Goal: Task Accomplishment & Management: Manage account settings

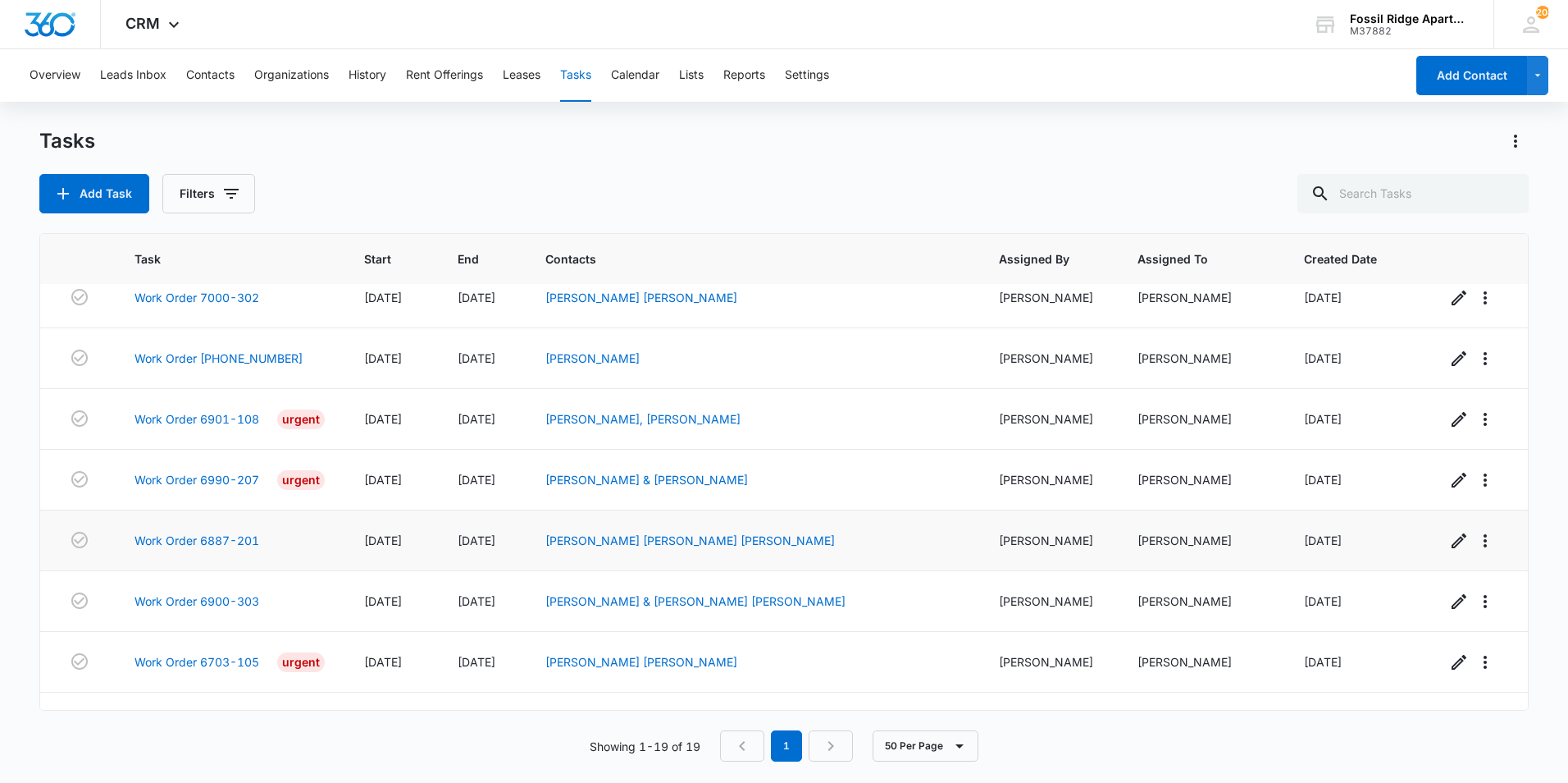
scroll to position [735, 0]
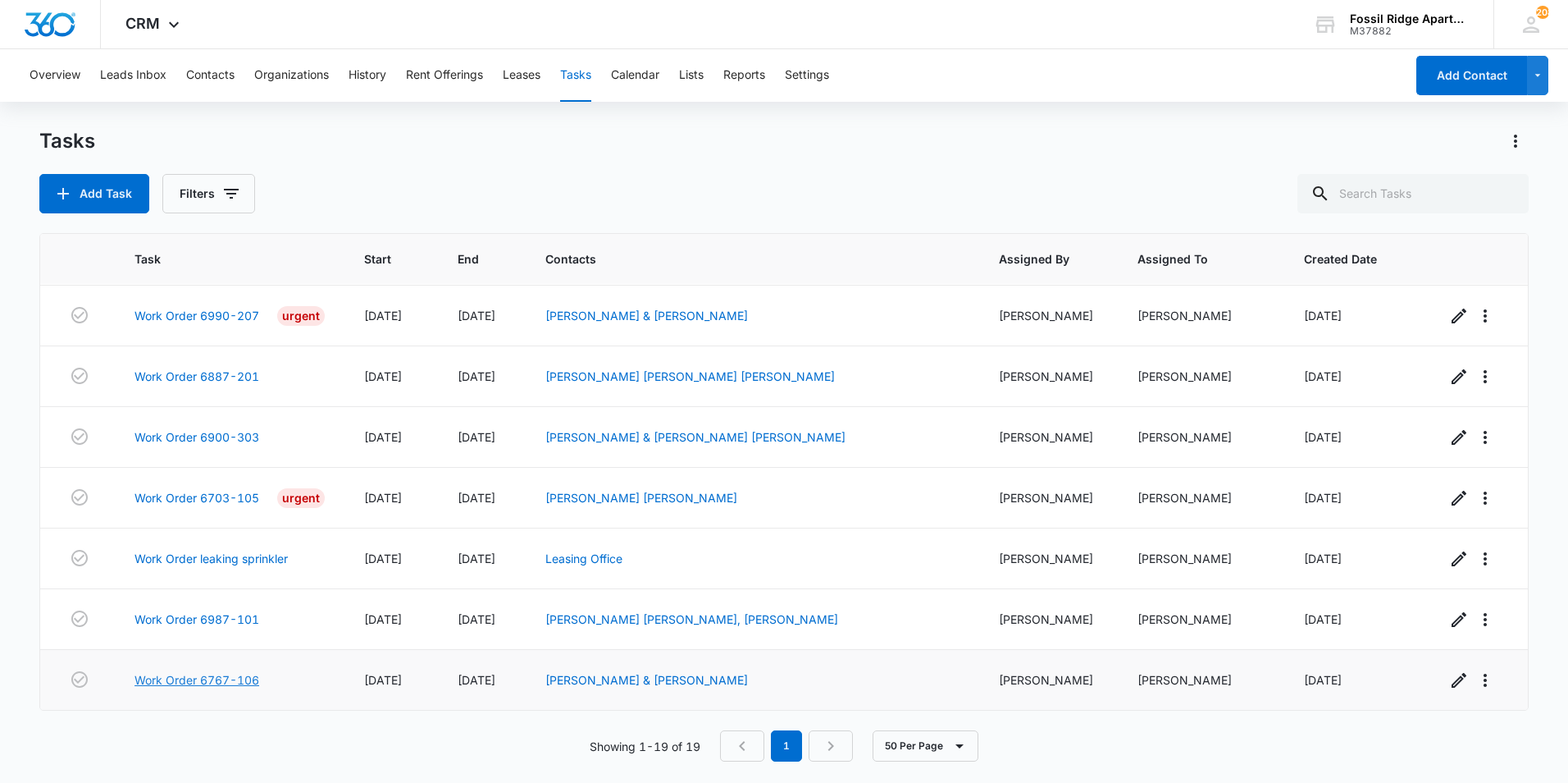
click at [207, 681] on link "Work Order 6767-106" at bounding box center [197, 679] width 125 height 17
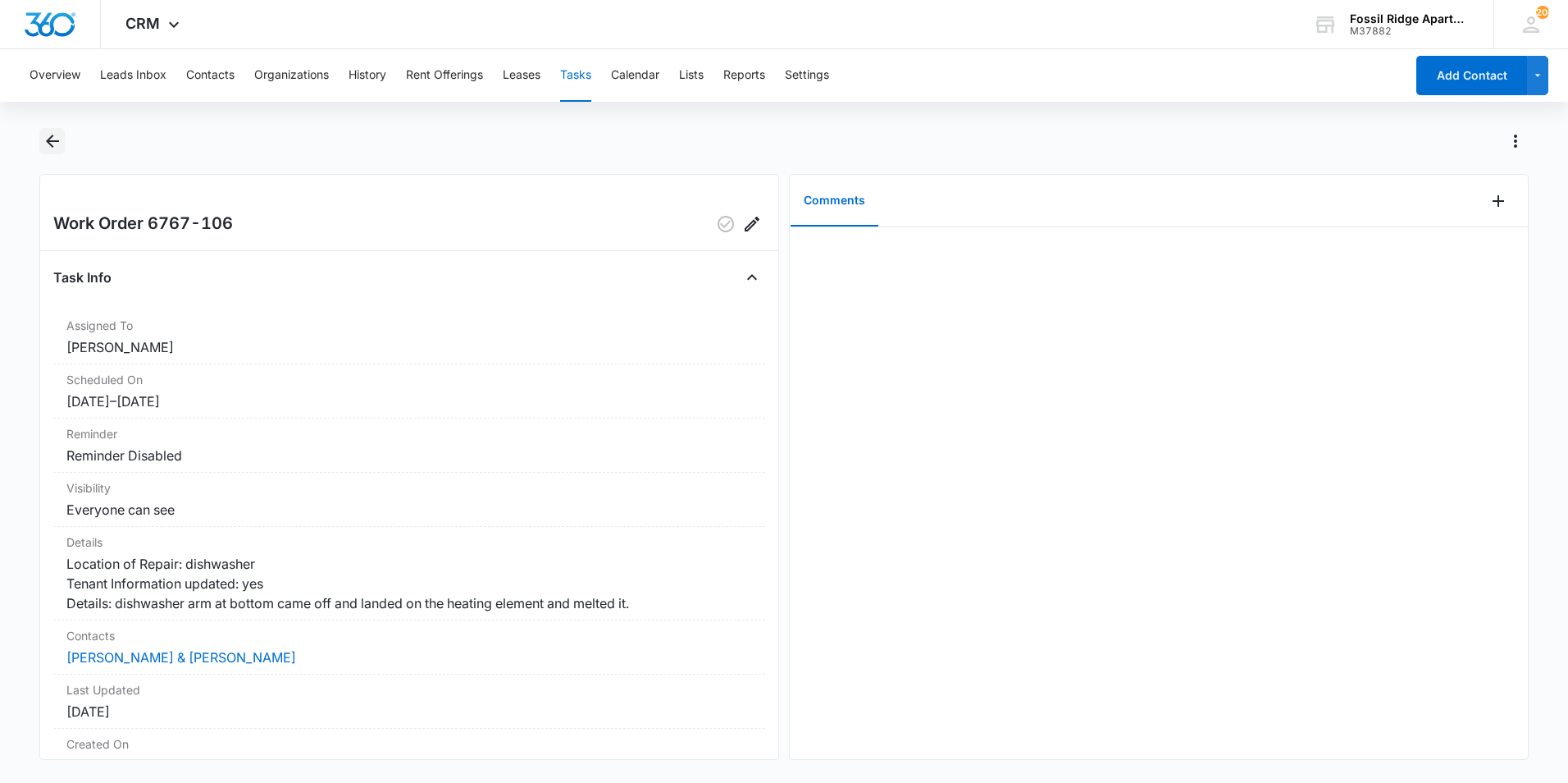
click at [57, 150] on icon "Back" at bounding box center [53, 141] width 20 height 20
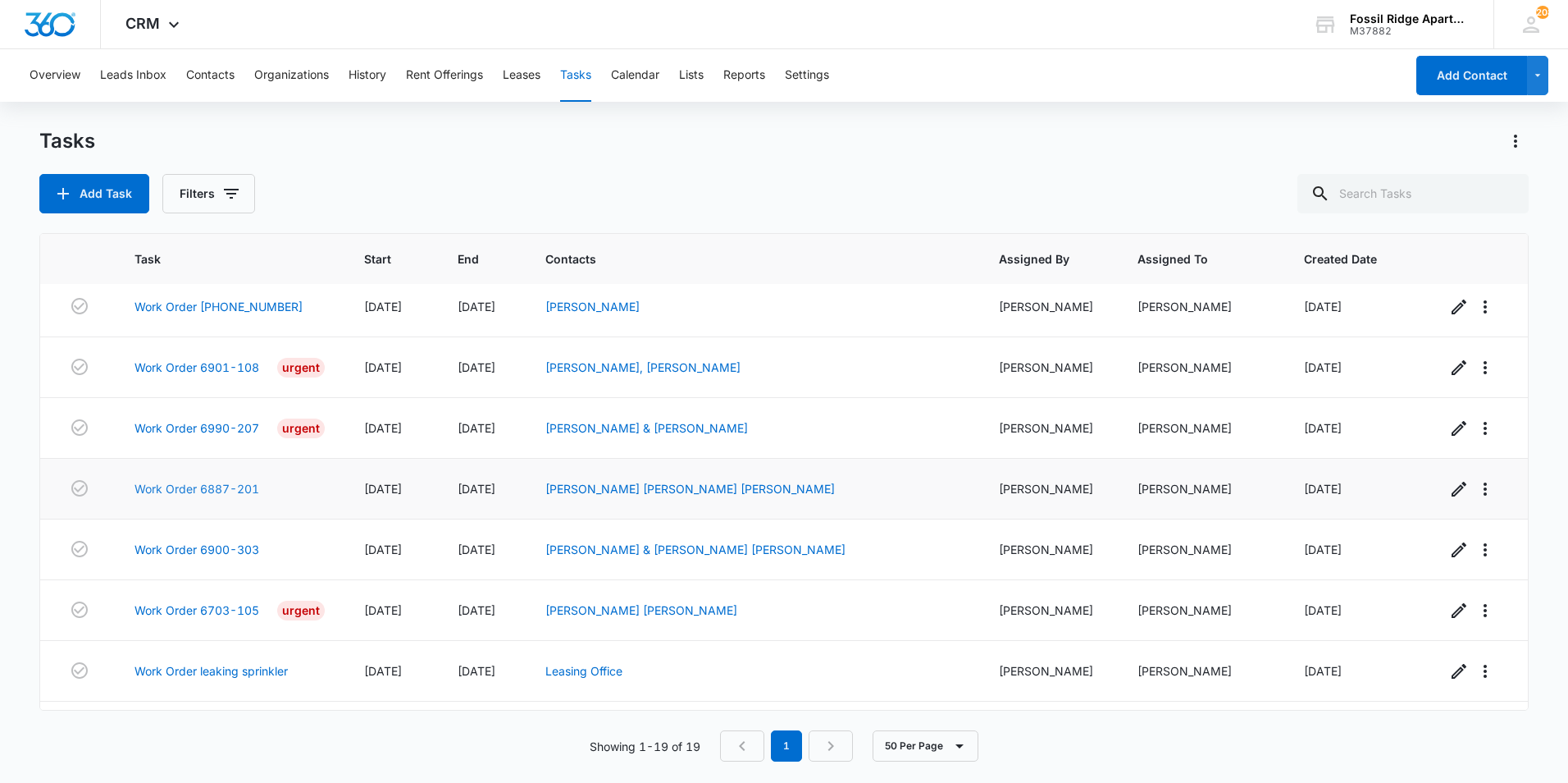
scroll to position [735, 0]
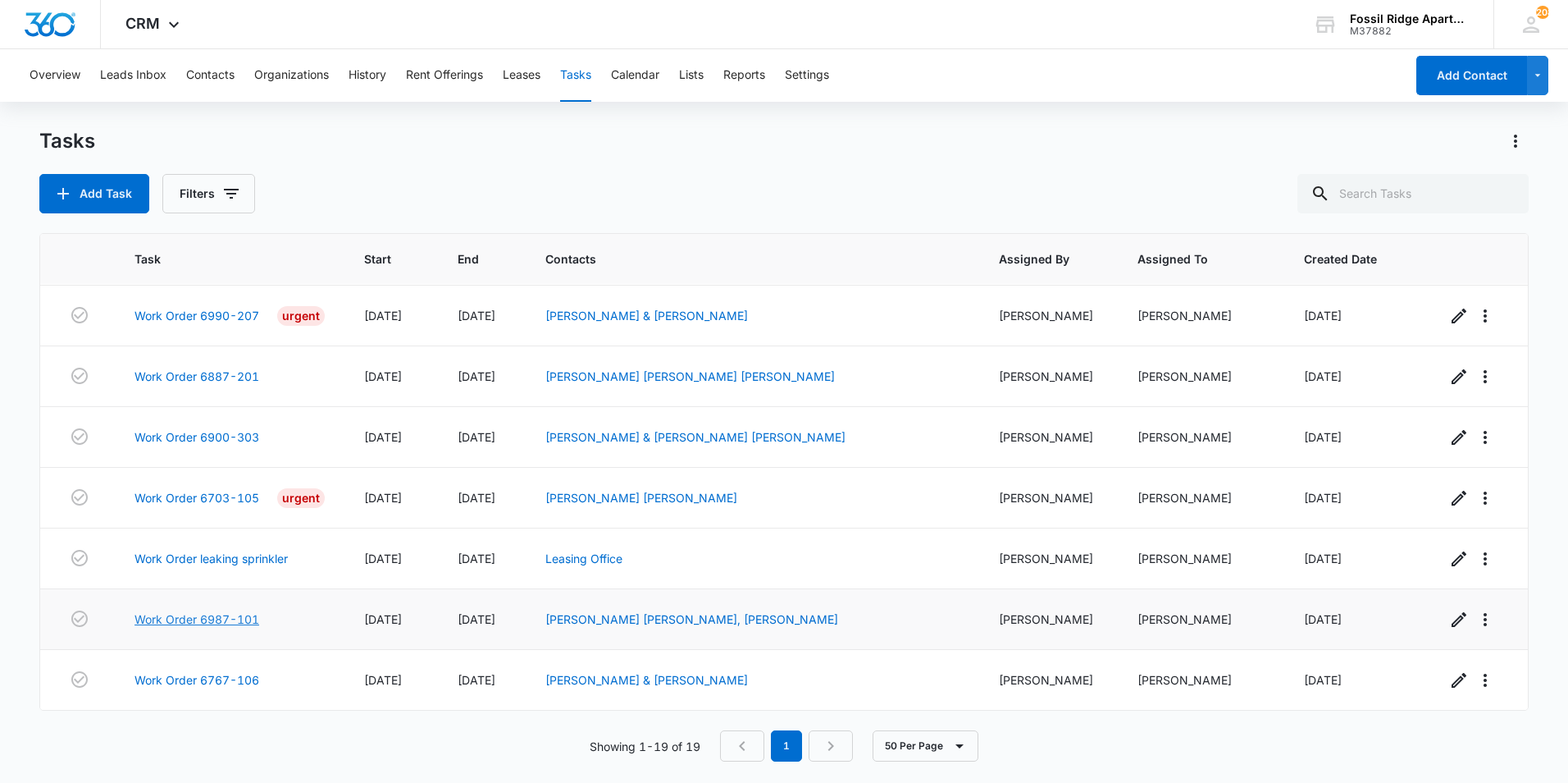
click at [224, 618] on link "Work Order 6987-101" at bounding box center [197, 618] width 125 height 17
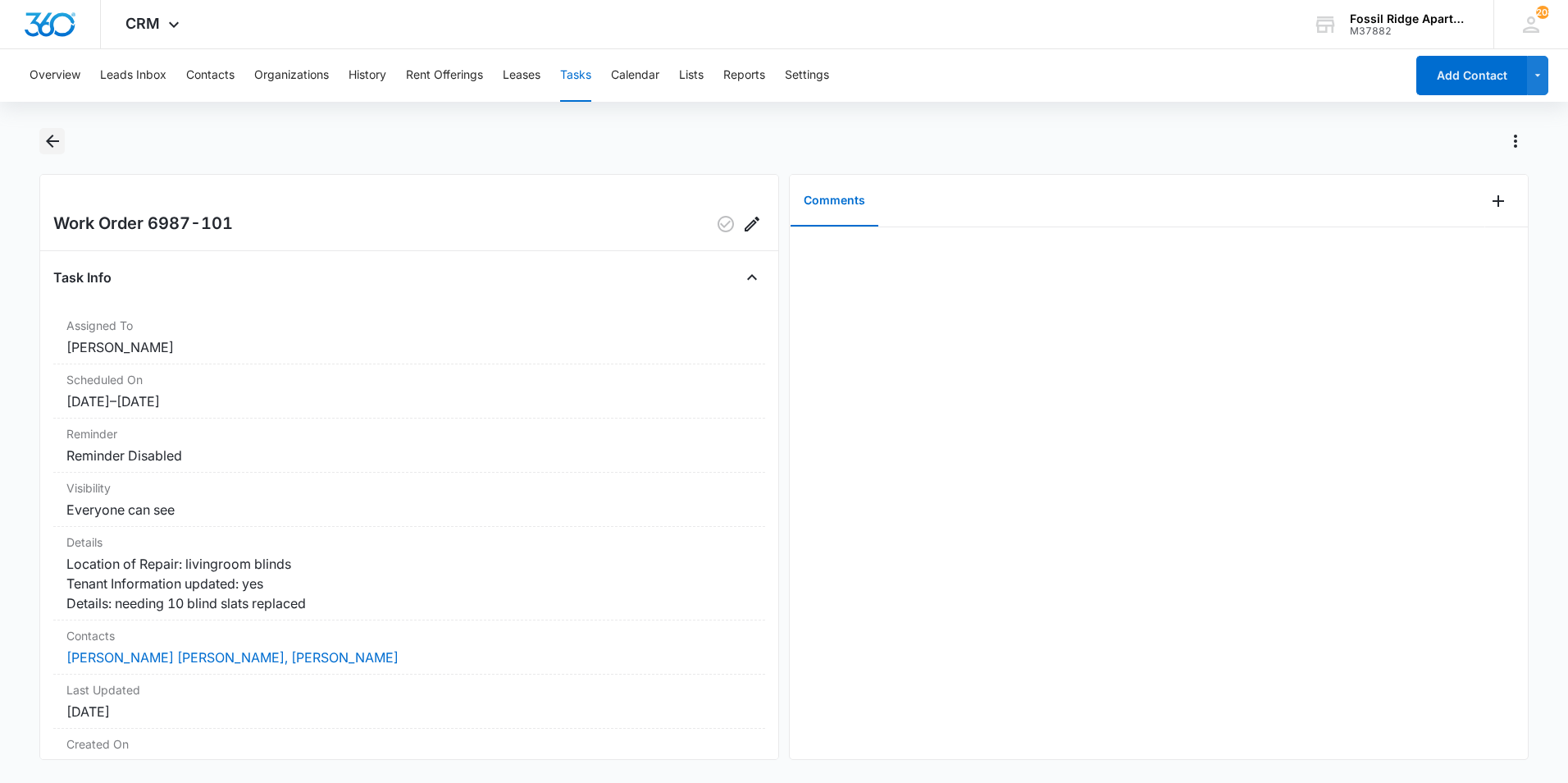
click at [41, 148] on button "Back" at bounding box center [52, 141] width 26 height 26
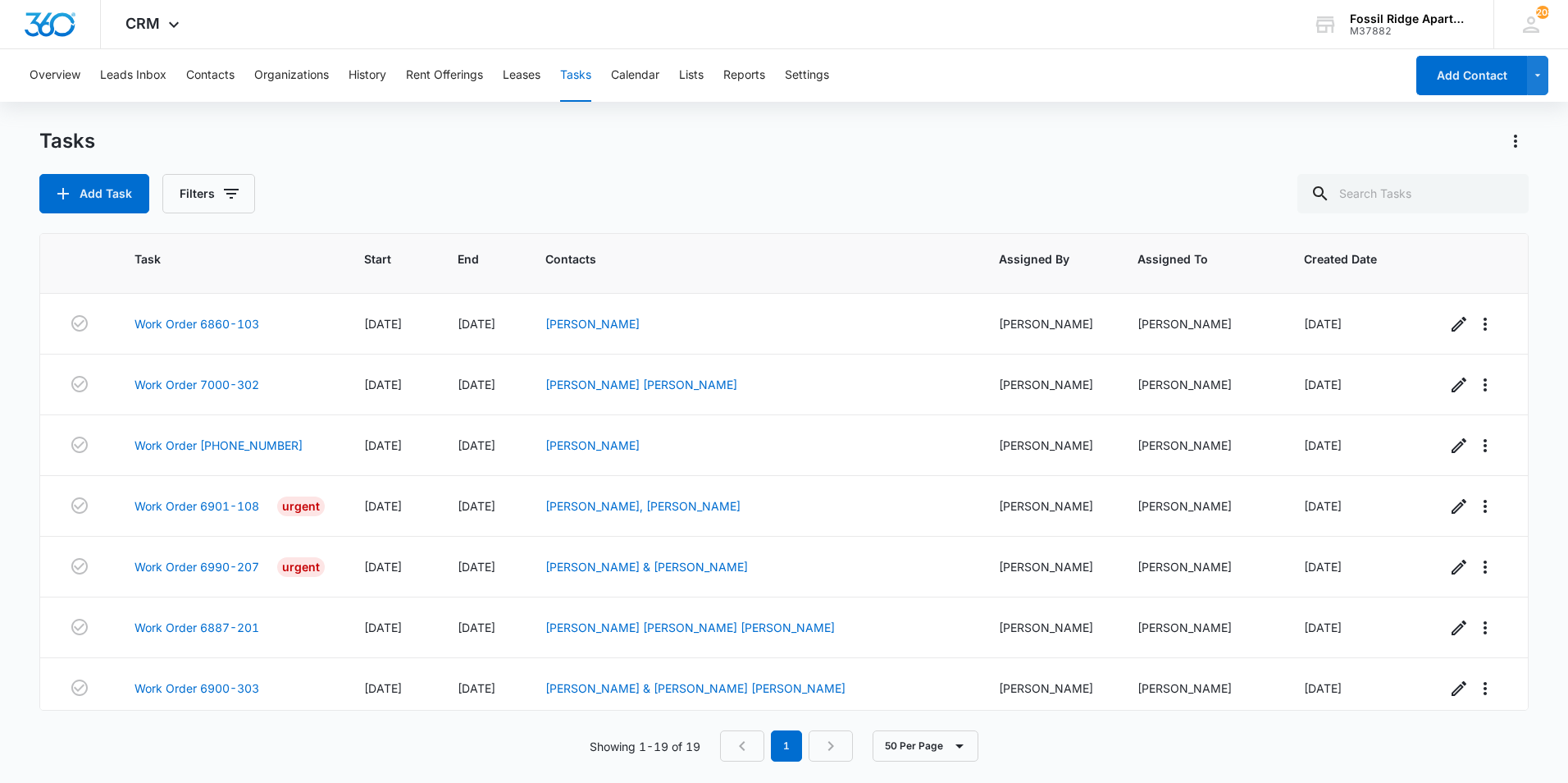
scroll to position [735, 0]
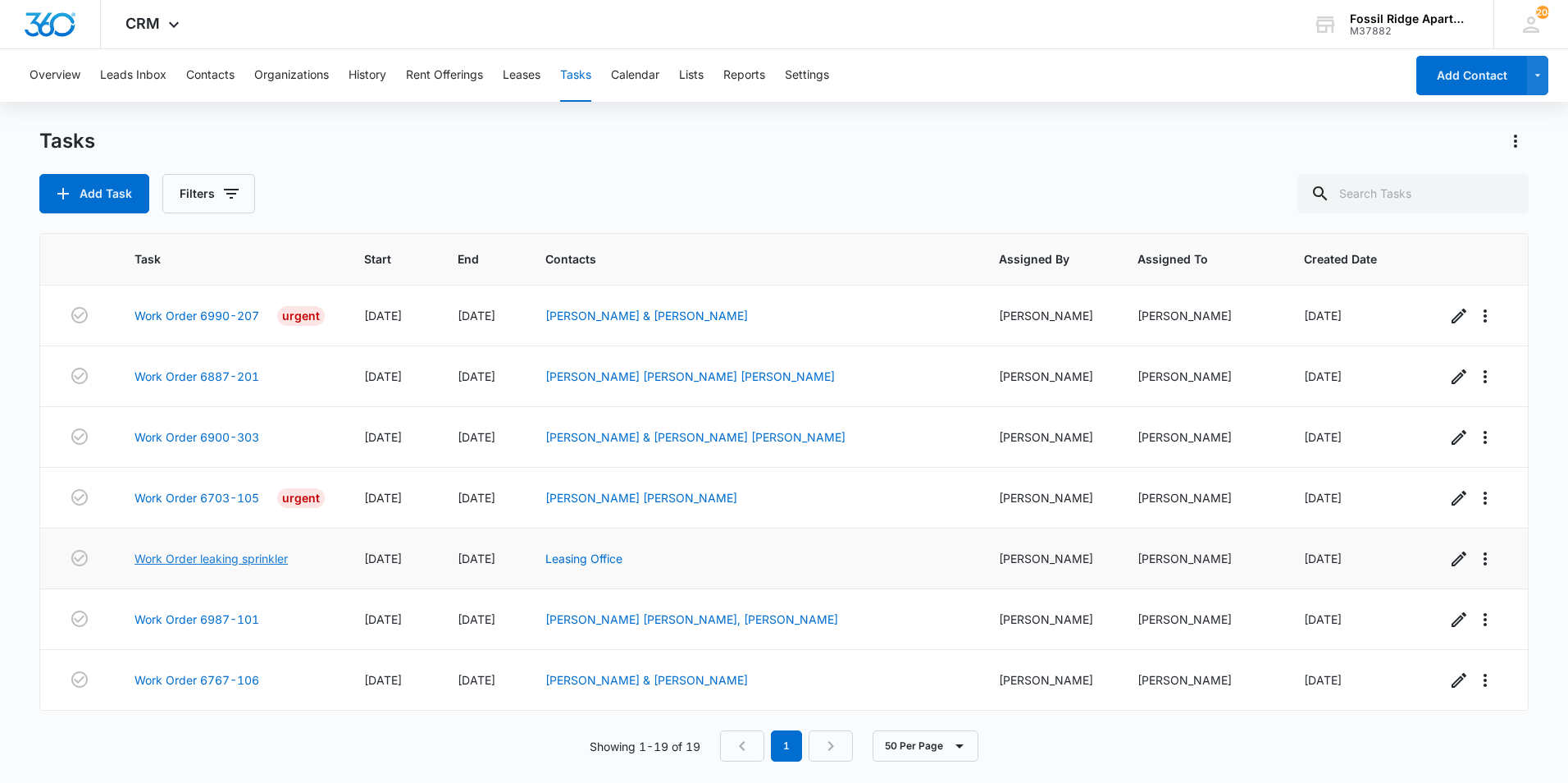
click at [212, 558] on link "Work Order leaking sprinkler" at bounding box center [211, 558] width 153 height 17
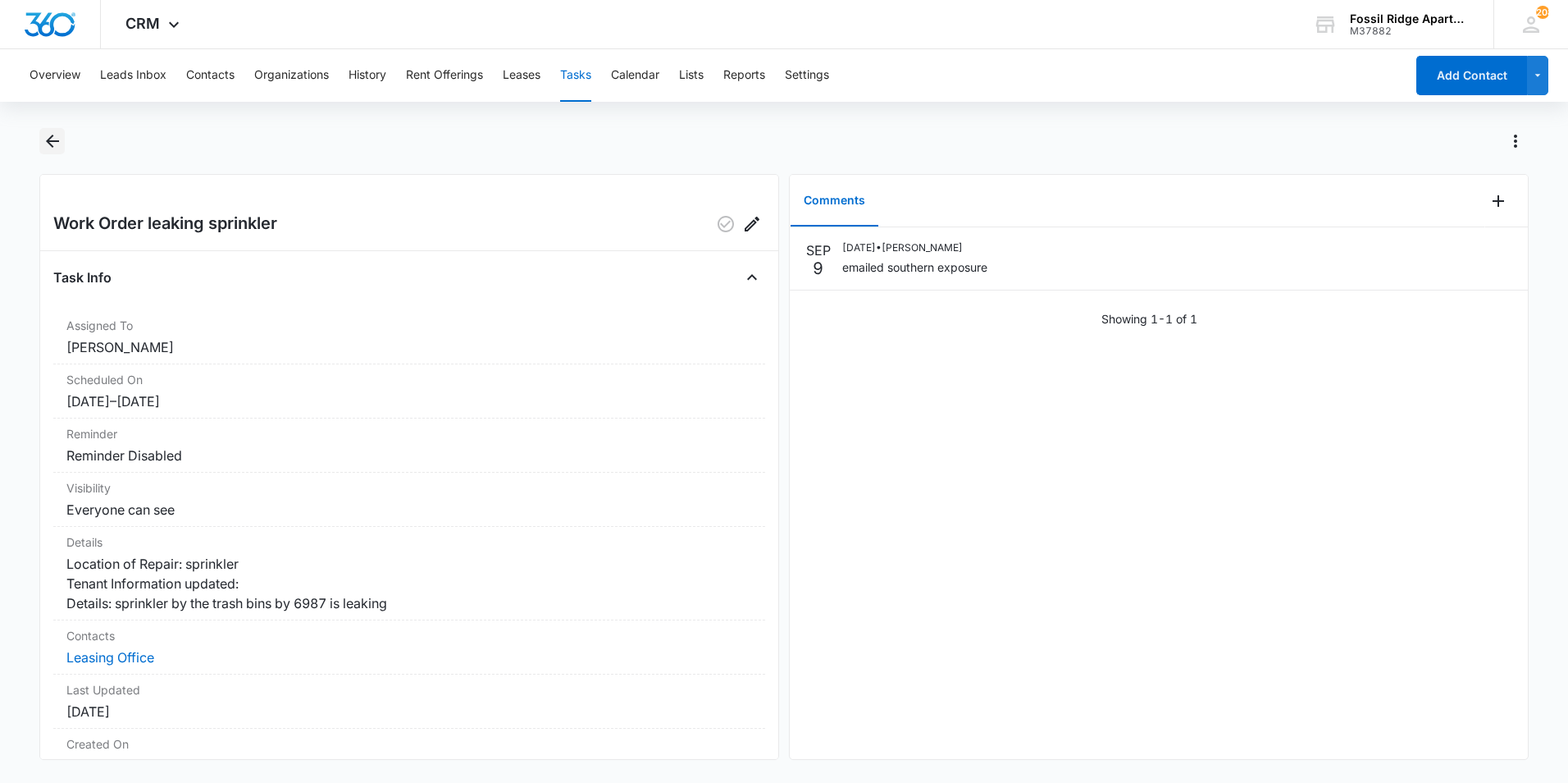
click at [58, 139] on icon "Back" at bounding box center [53, 141] width 20 height 20
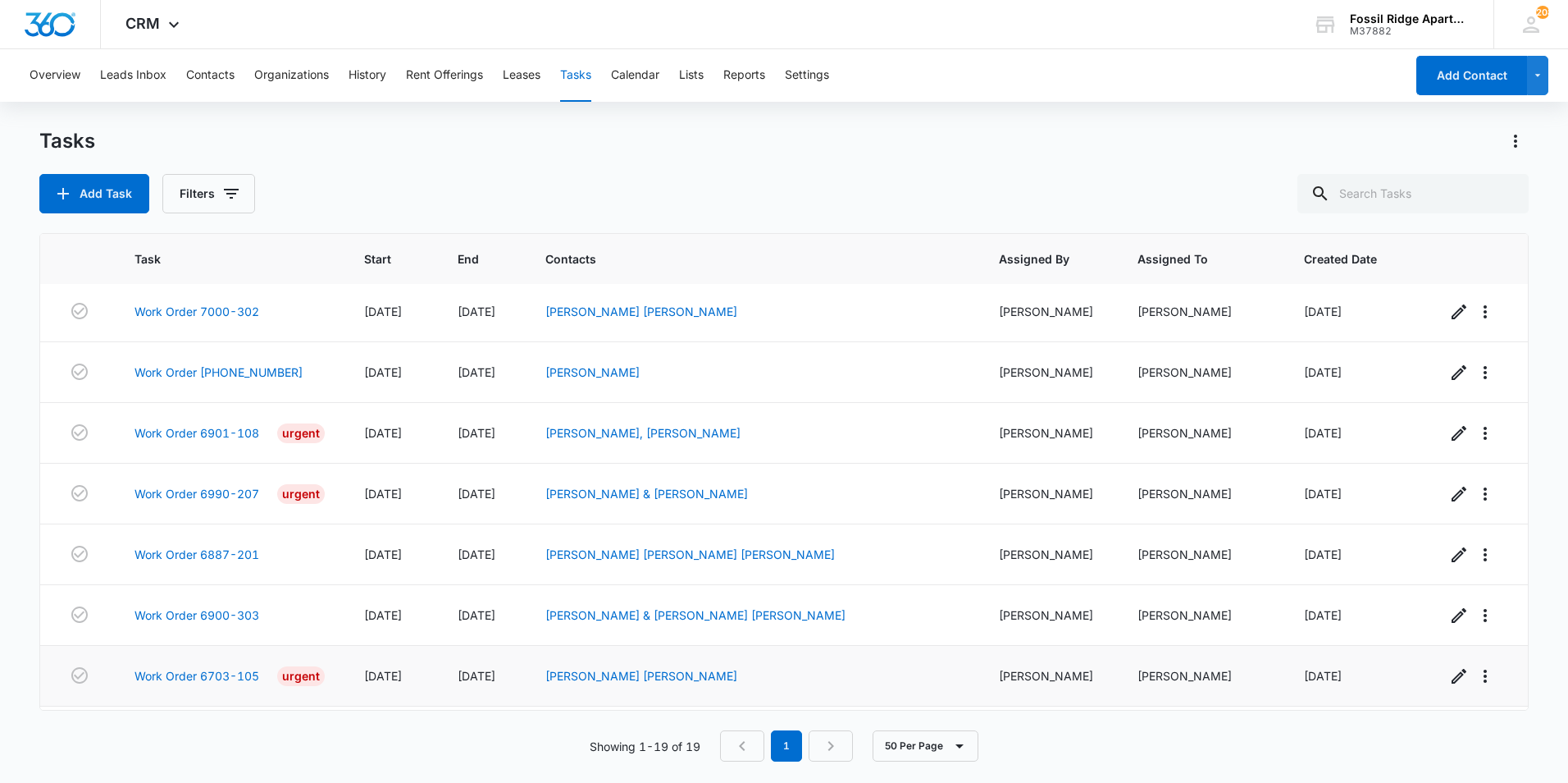
scroll to position [735, 0]
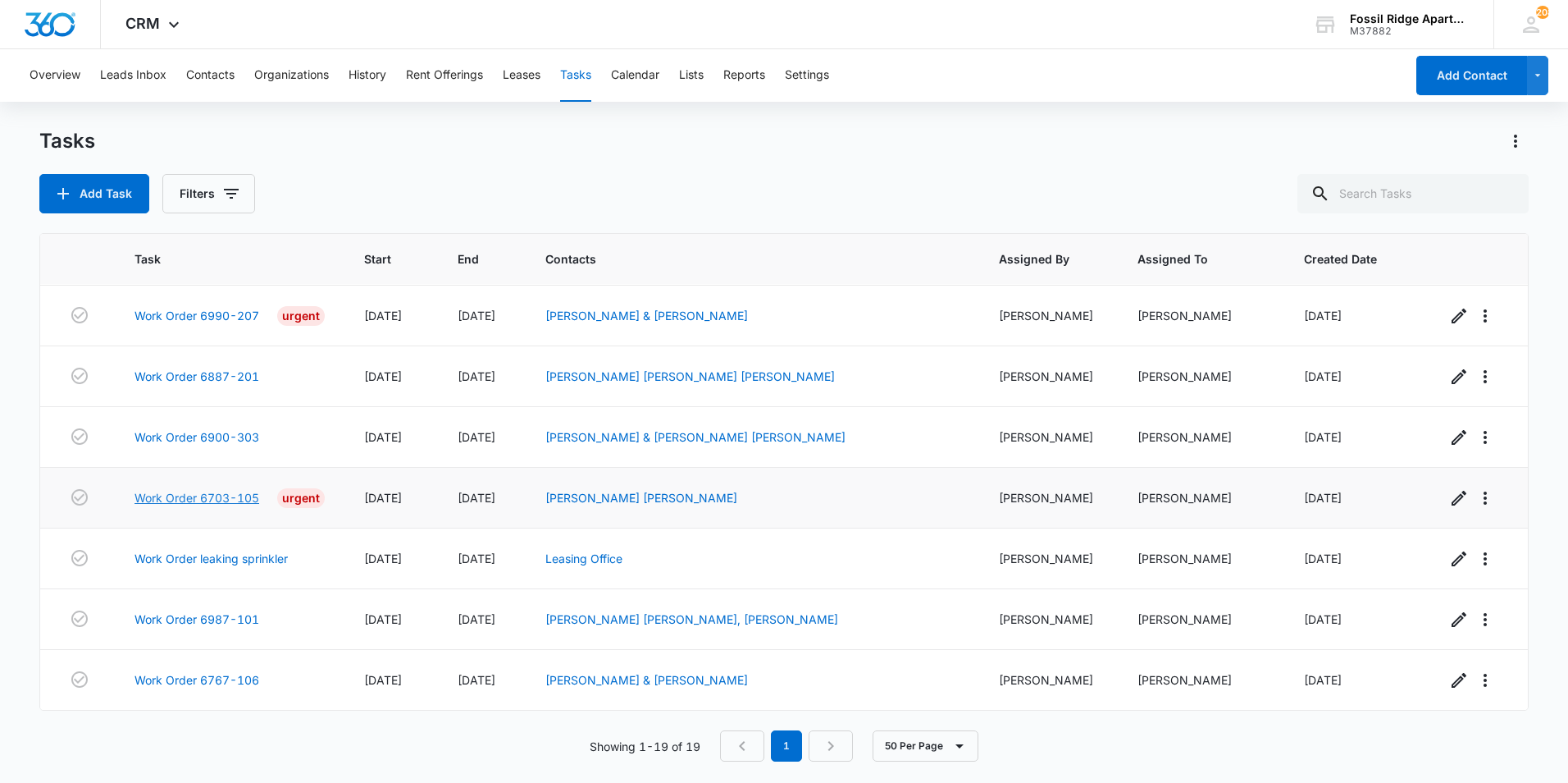
click at [186, 496] on link "Work Order 6703-105" at bounding box center [197, 497] width 125 height 17
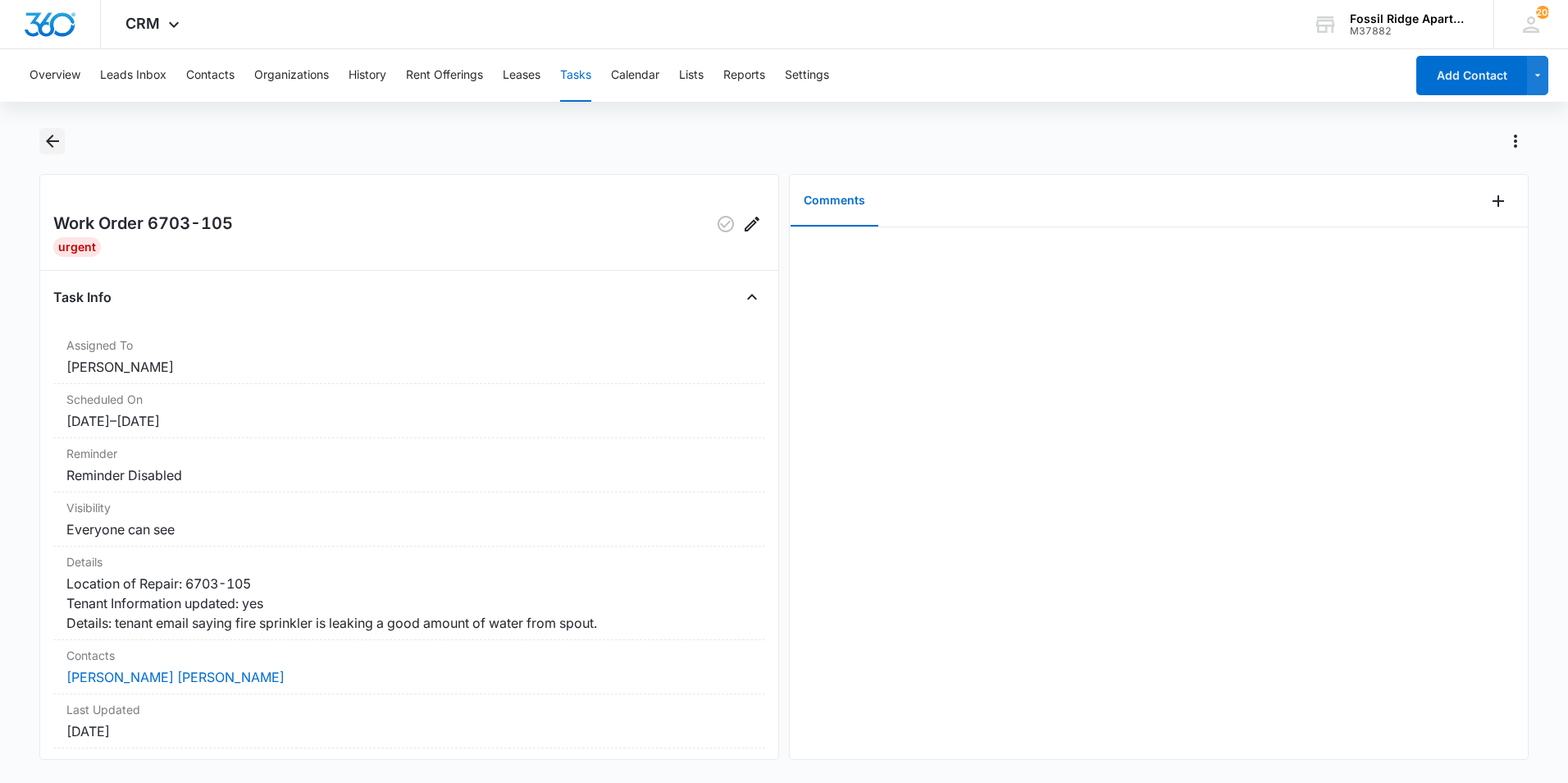
click at [53, 143] on icon "Back" at bounding box center [53, 141] width 20 height 20
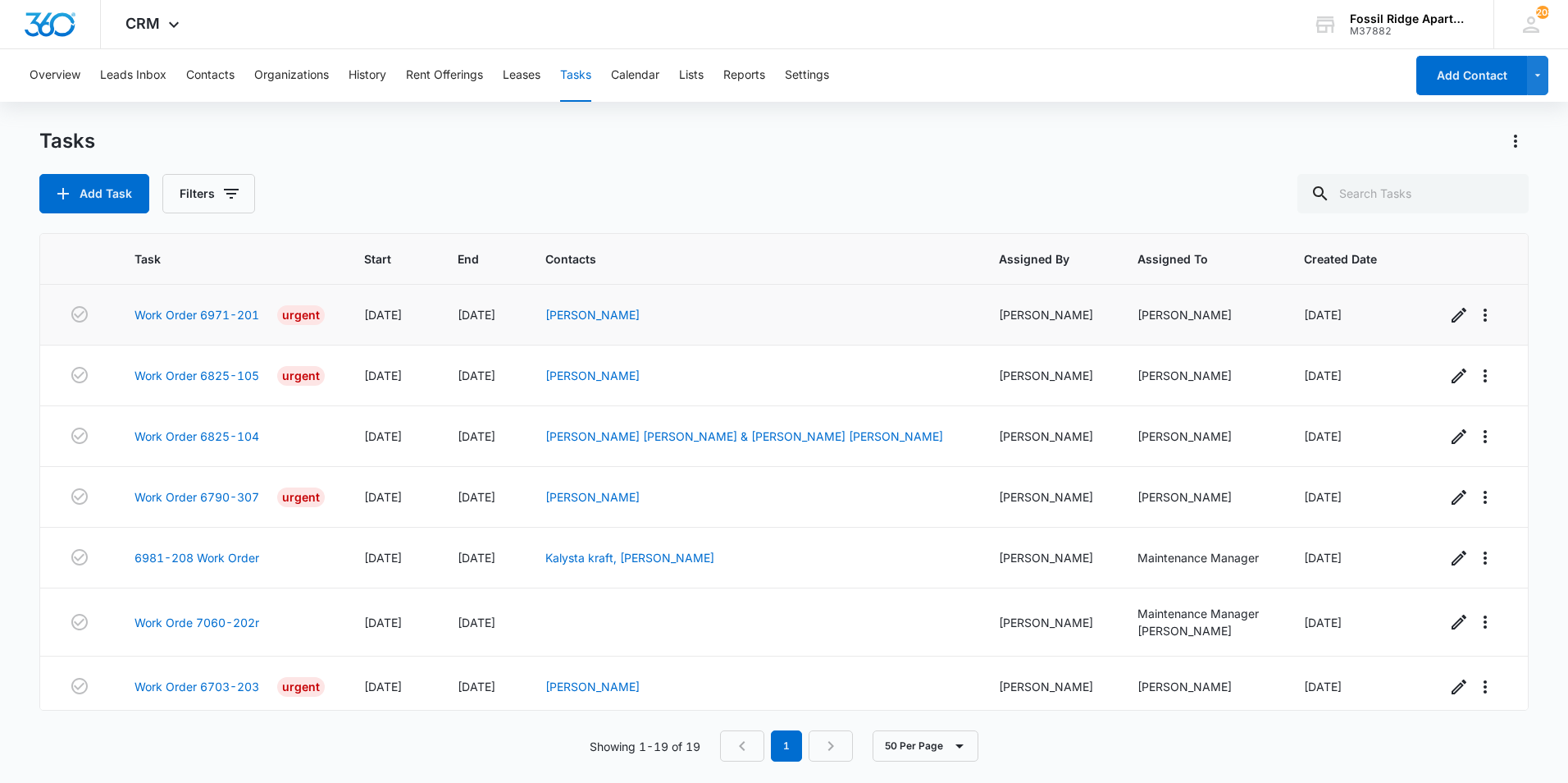
click at [1000, 319] on div "[PERSON_NAME]" at bounding box center [1048, 314] width 99 height 17
drag, startPoint x: 1000, startPoint y: 319, endPoint x: 1017, endPoint y: 336, distance: 24.0
click at [1017, 336] on td "[PERSON_NAME]" at bounding box center [1049, 315] width 139 height 61
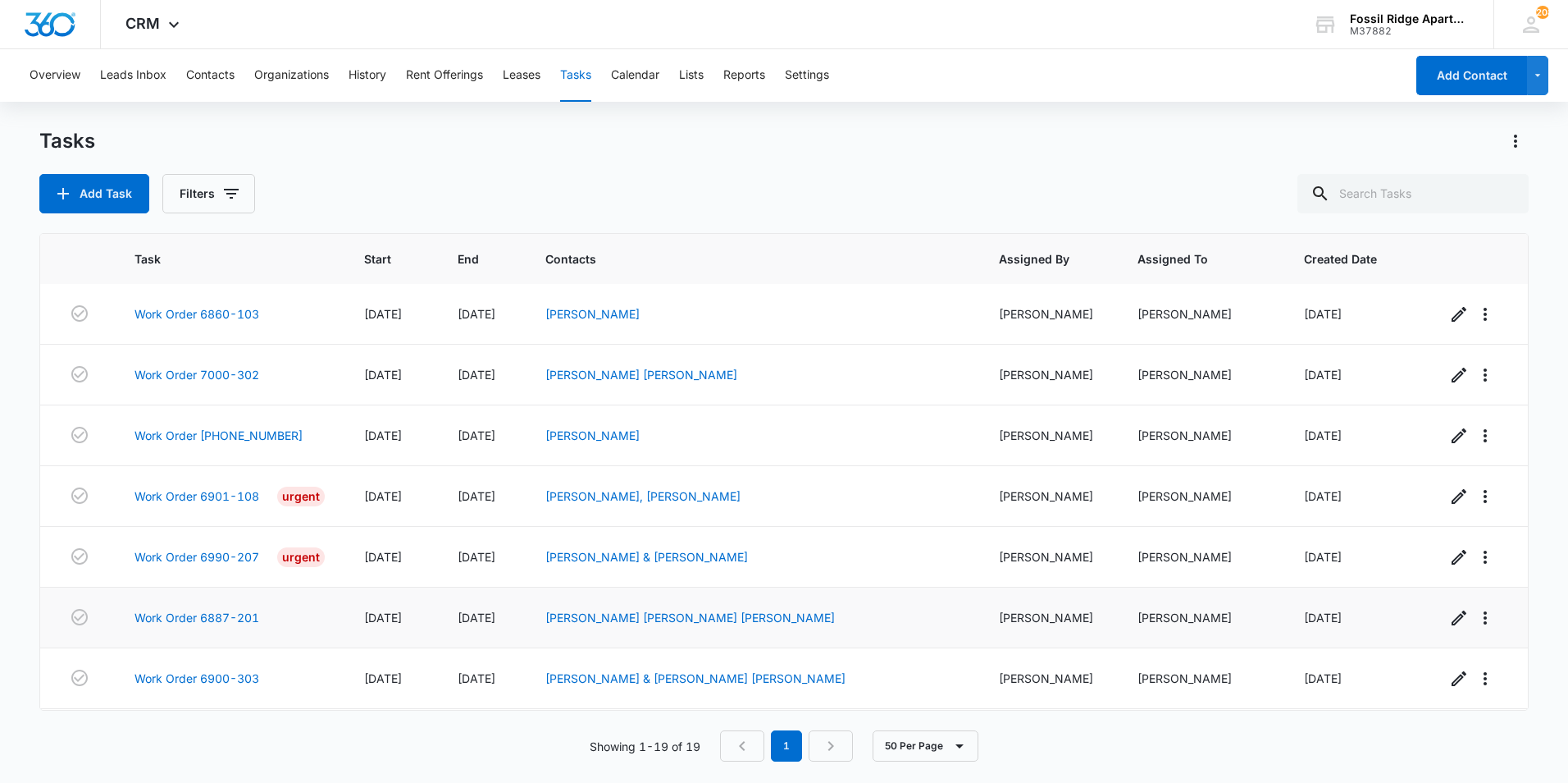
scroll to position [735, 0]
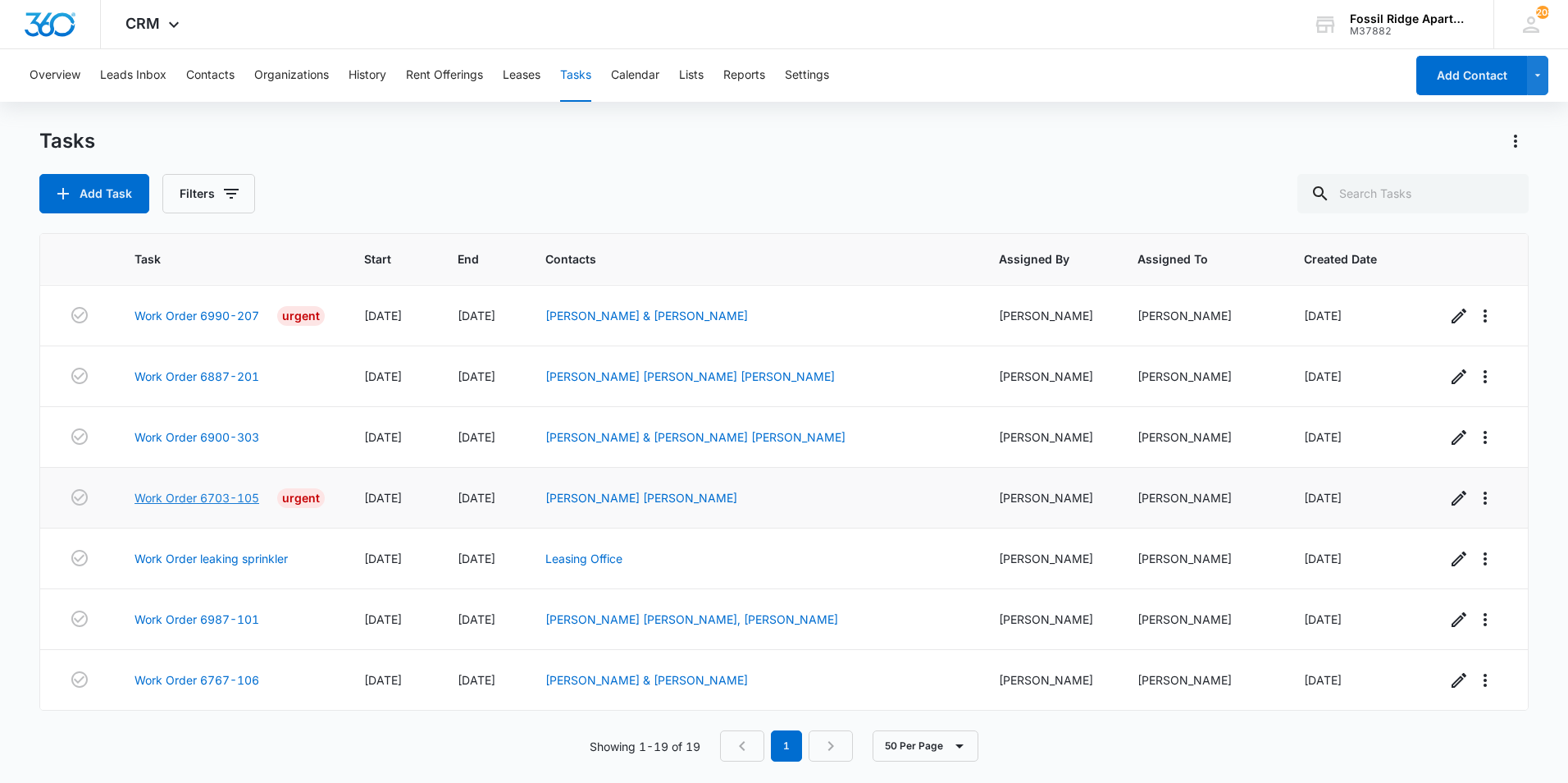
click at [236, 497] on link "Work Order 6703-105" at bounding box center [197, 497] width 125 height 17
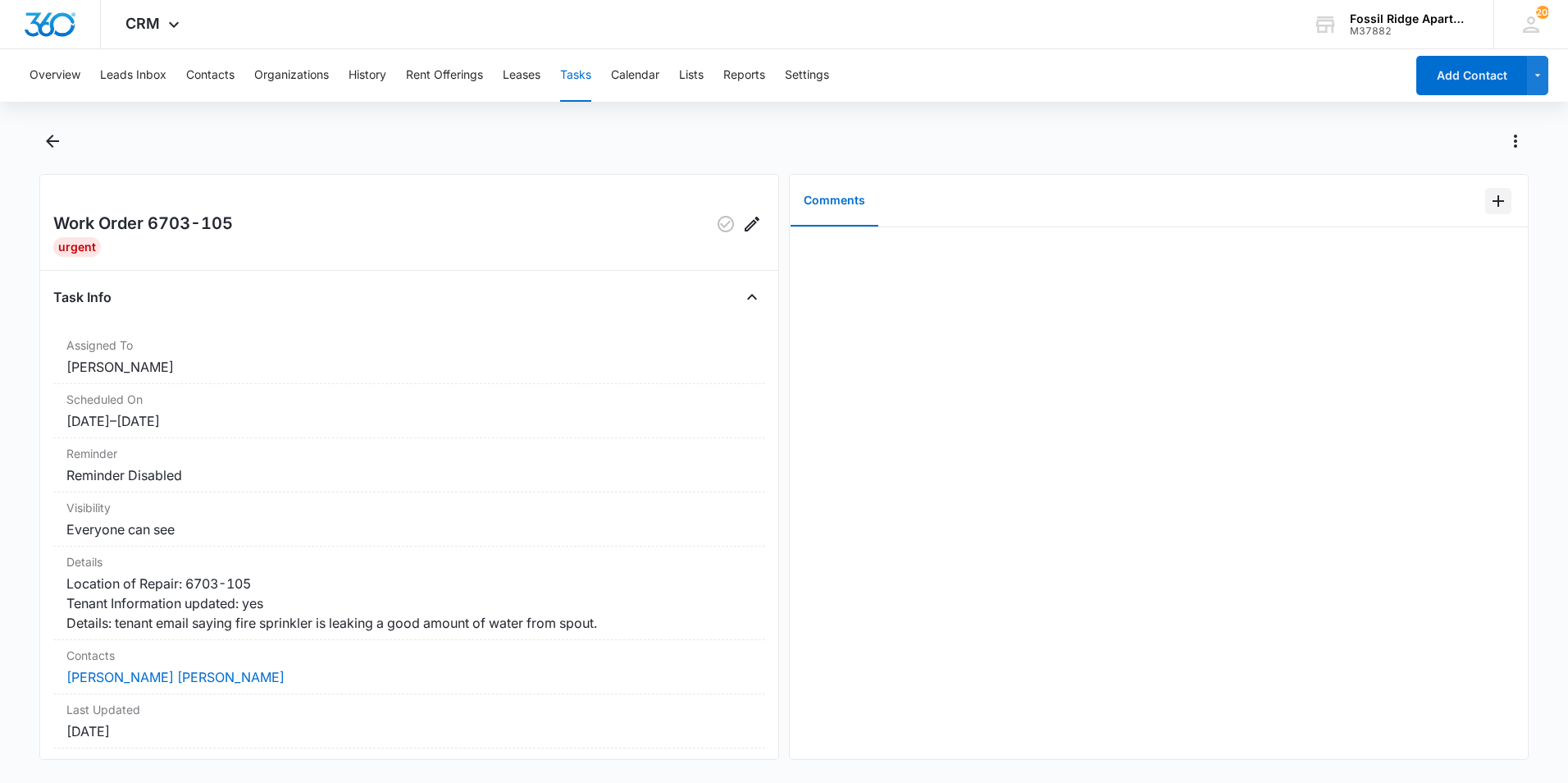
drag, startPoint x: 1476, startPoint y: 198, endPoint x: 1471, endPoint y: 180, distance: 18.7
click at [1471, 183] on div "Comments" at bounding box center [1158, 200] width 738 height 53
click at [1492, 200] on icon "Add Comment" at bounding box center [1498, 200] width 12 height 12
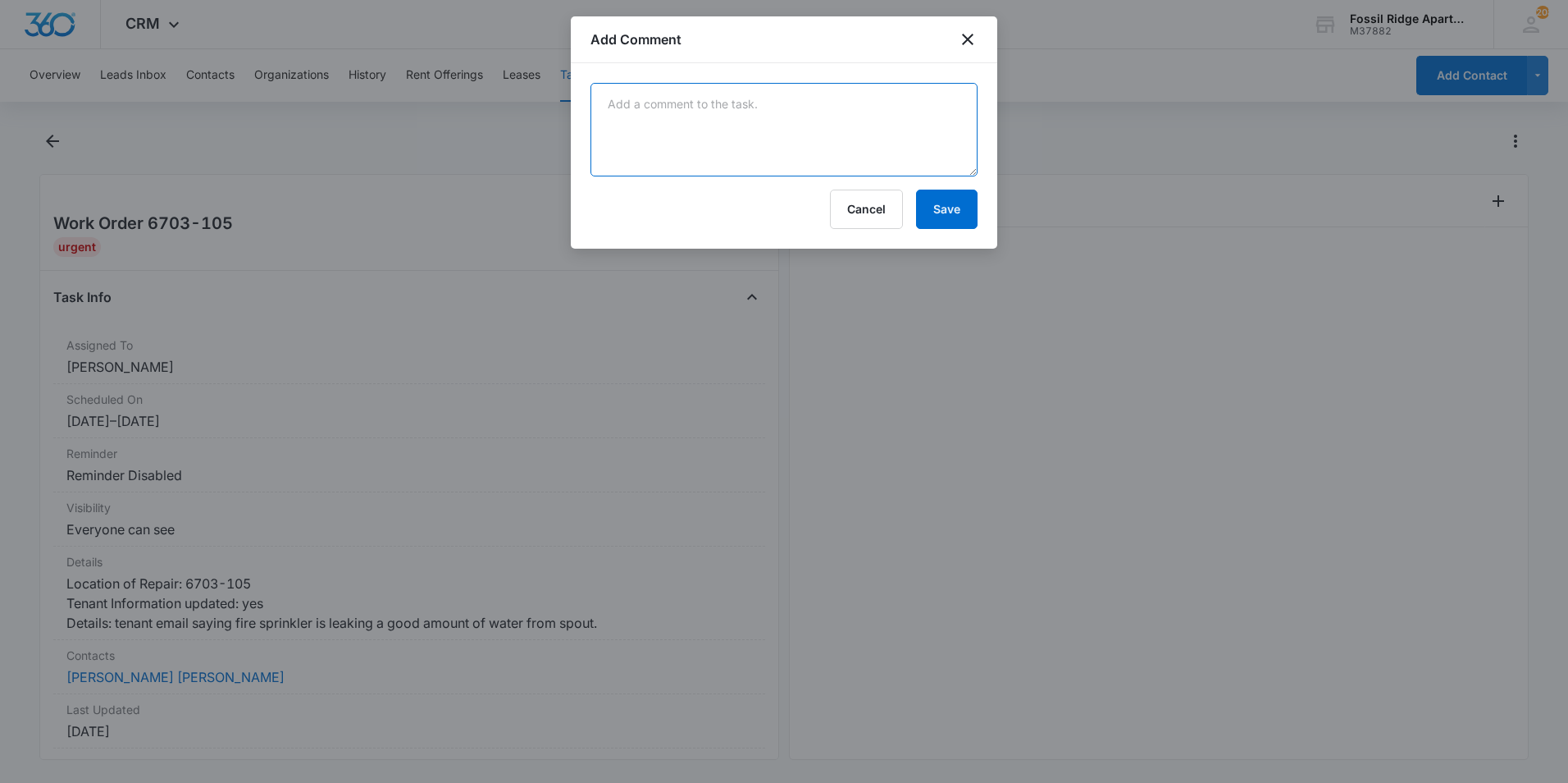
click at [913, 114] on textarea at bounding box center [784, 129] width 387 height 94
click at [792, 110] on textarea "Did not see any sign of a leak or wter damage." at bounding box center [784, 129] width 387 height 94
type textarea "Did not see any sign of a leak or water damage."
click at [970, 207] on button "Save" at bounding box center [946, 209] width 61 height 39
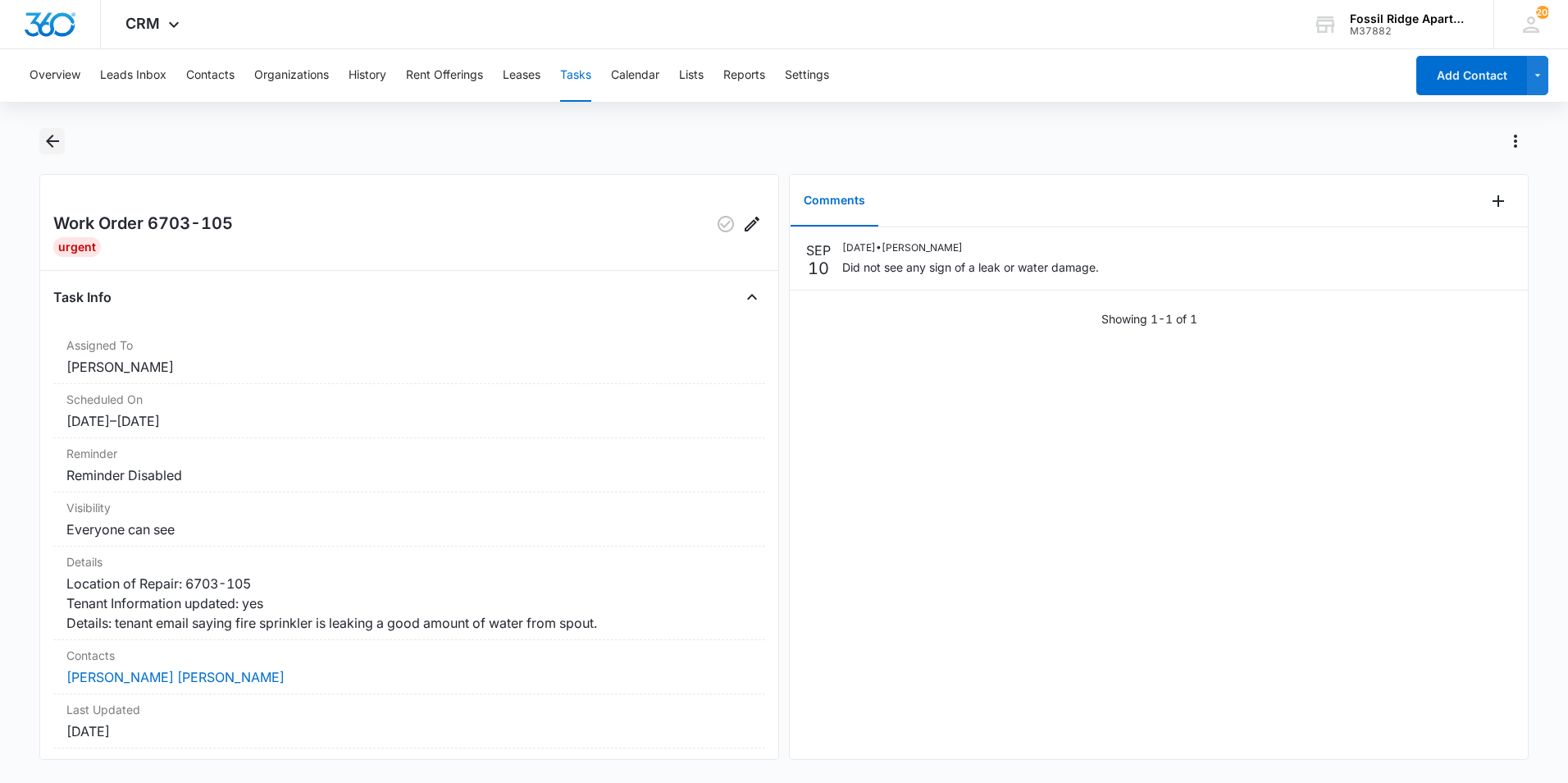
click at [52, 137] on icon "Back" at bounding box center [53, 141] width 13 height 13
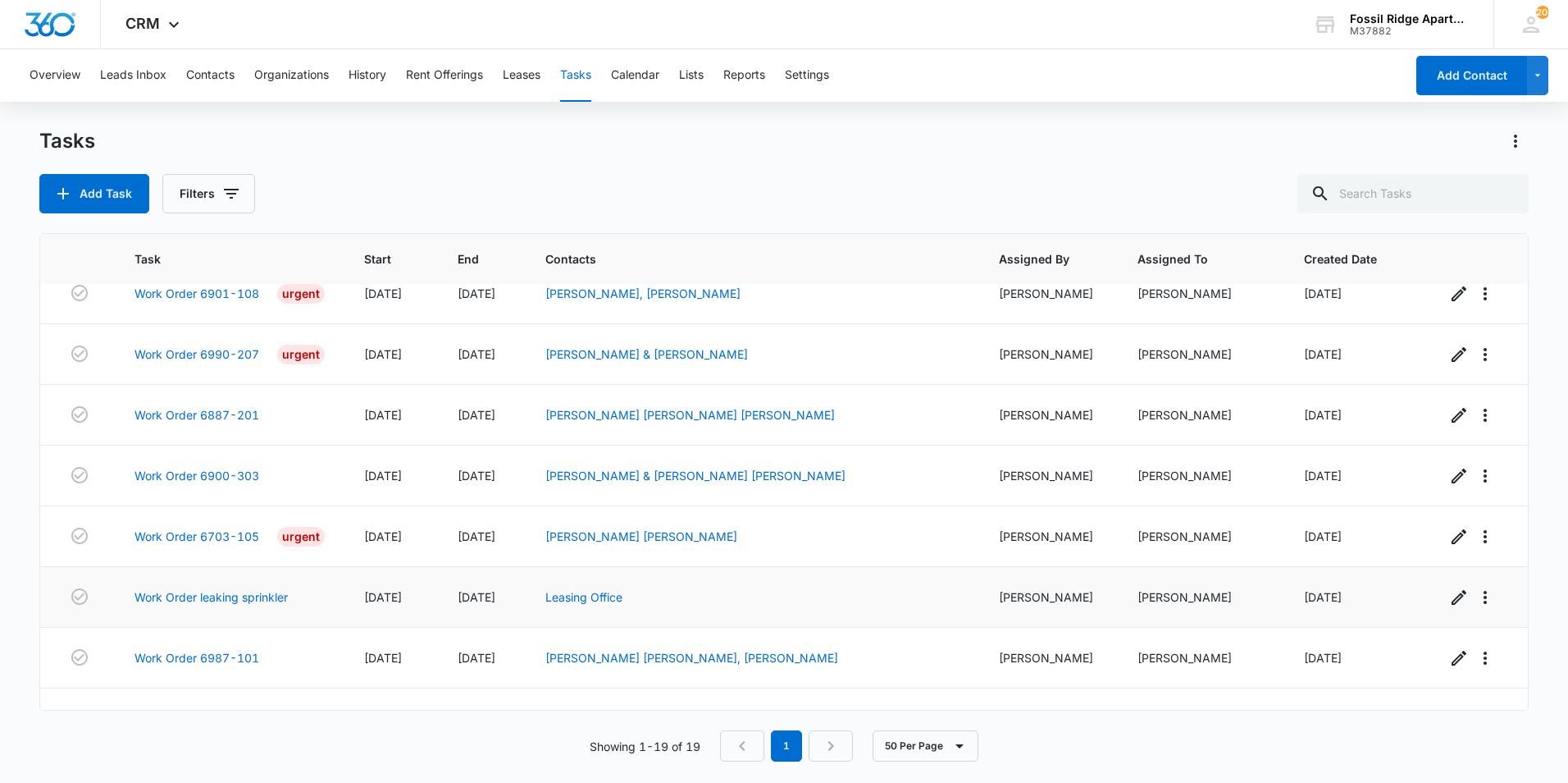
scroll to position [735, 0]
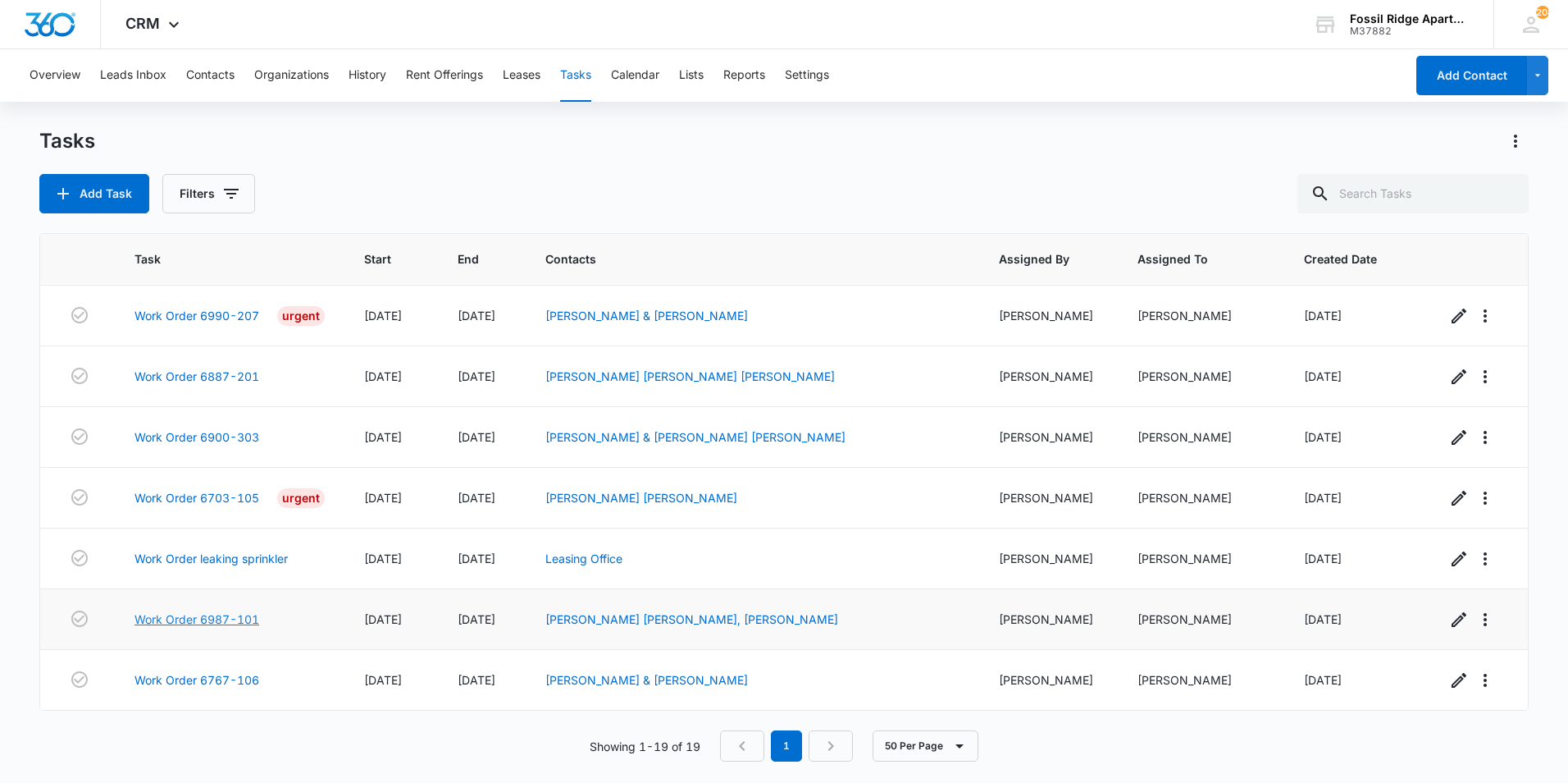
click at [245, 610] on link "Work Order 6987-101" at bounding box center [197, 618] width 125 height 17
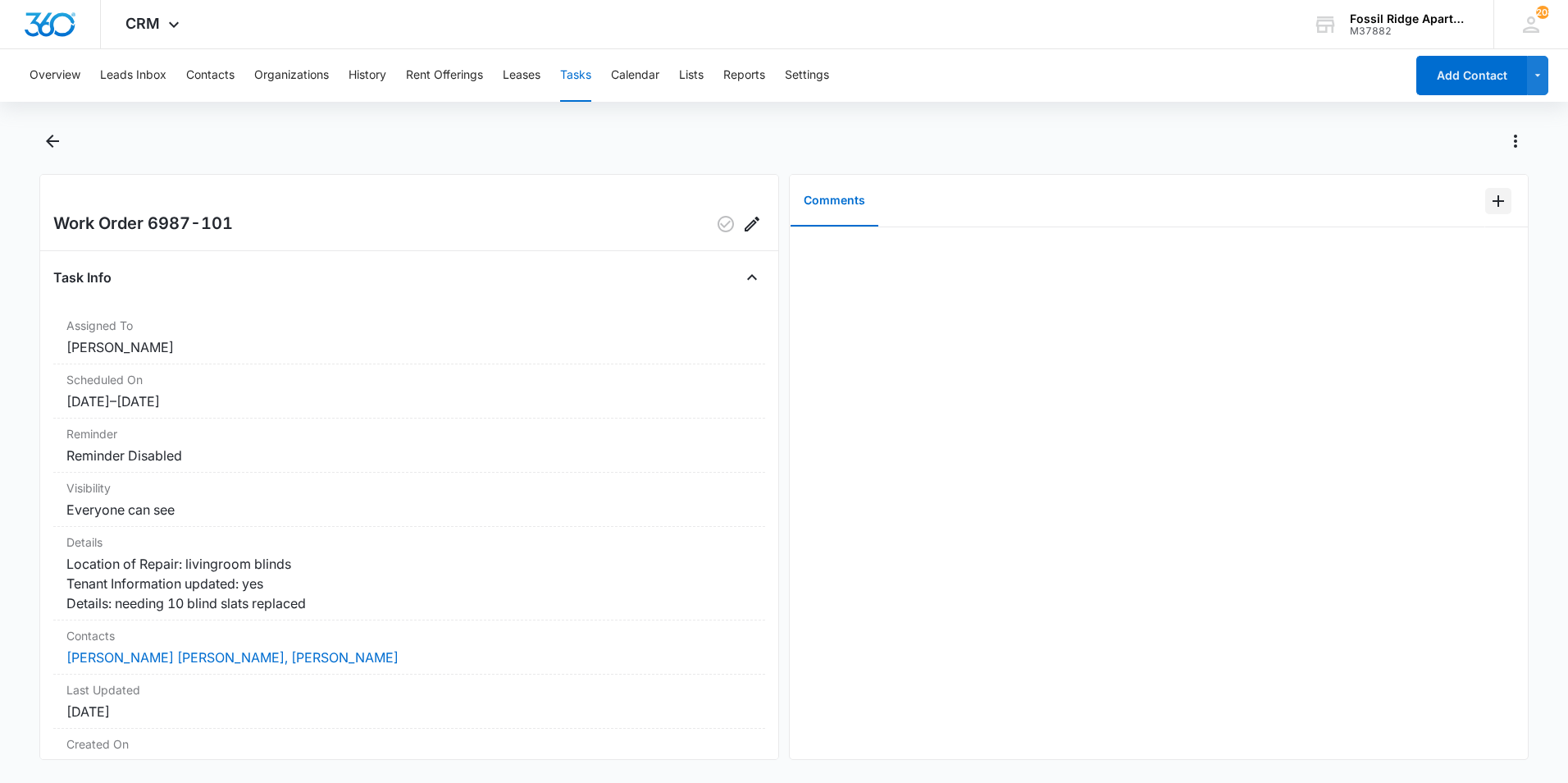
click at [1489, 204] on icon "Add Comment" at bounding box center [1499, 201] width 20 height 20
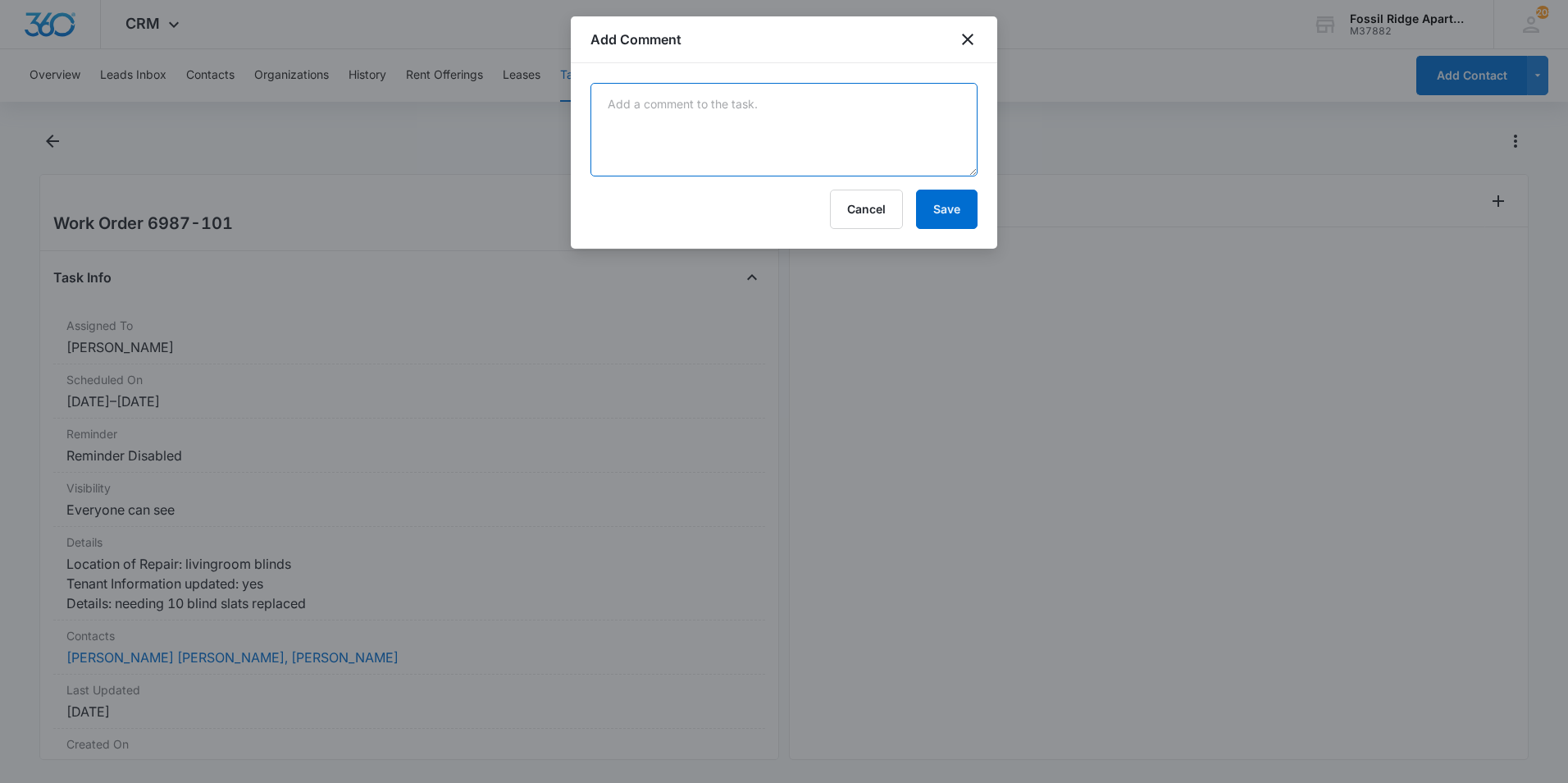
click at [826, 117] on textarea at bounding box center [784, 129] width 387 height 94
type textarea "Replaced blind slats."
drag, startPoint x: 960, startPoint y: 206, endPoint x: 961, endPoint y: 219, distance: 13.0
click at [963, 214] on button "Save" at bounding box center [946, 209] width 61 height 39
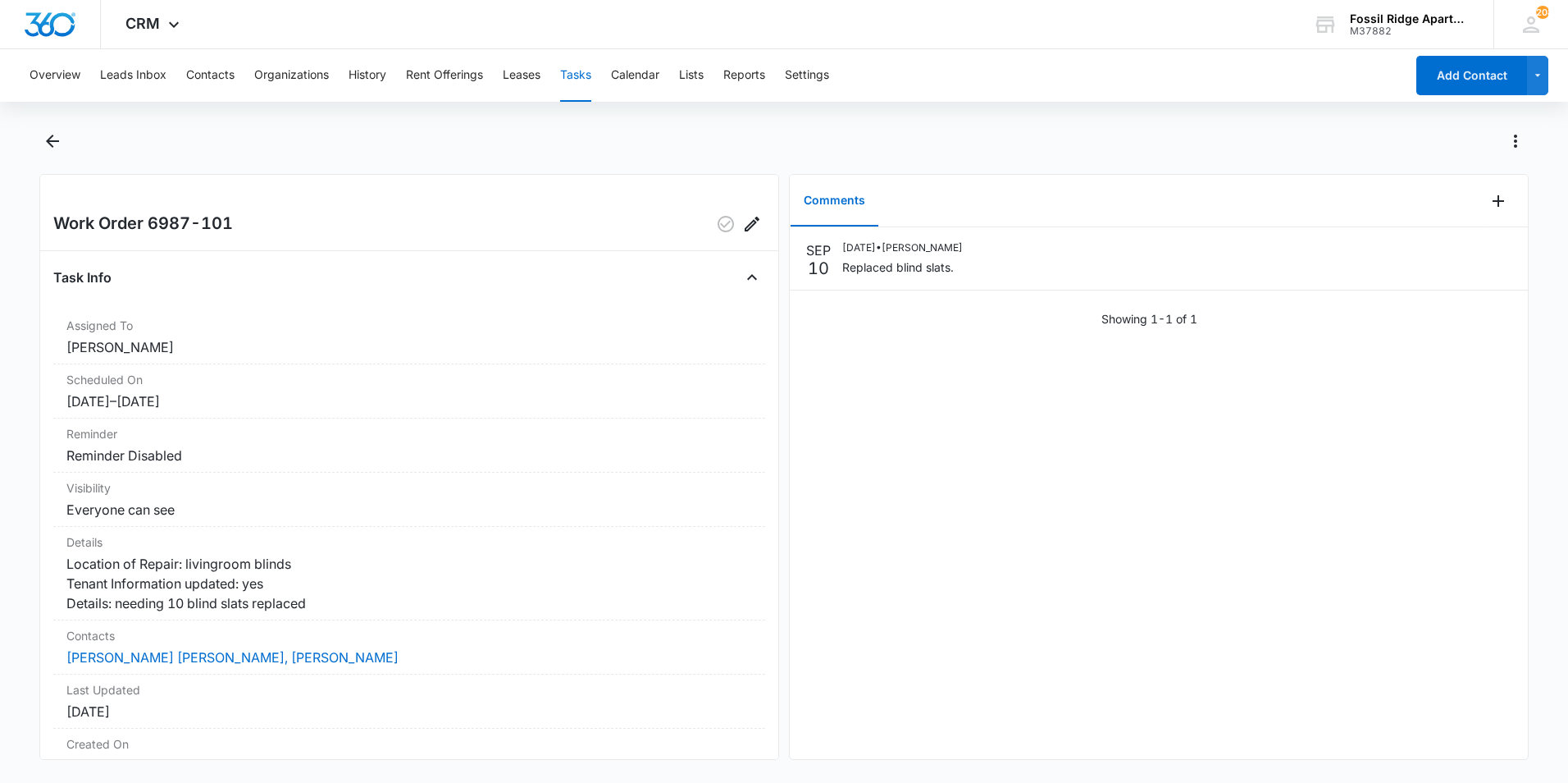
click at [37, 134] on main "Work Order 6987-101 Task Info Assigned To Colton Loe Scheduled On 9/10/25 – 9/1…" at bounding box center [784, 453] width 1568 height 651
click at [49, 145] on icon "Back" at bounding box center [53, 141] width 20 height 20
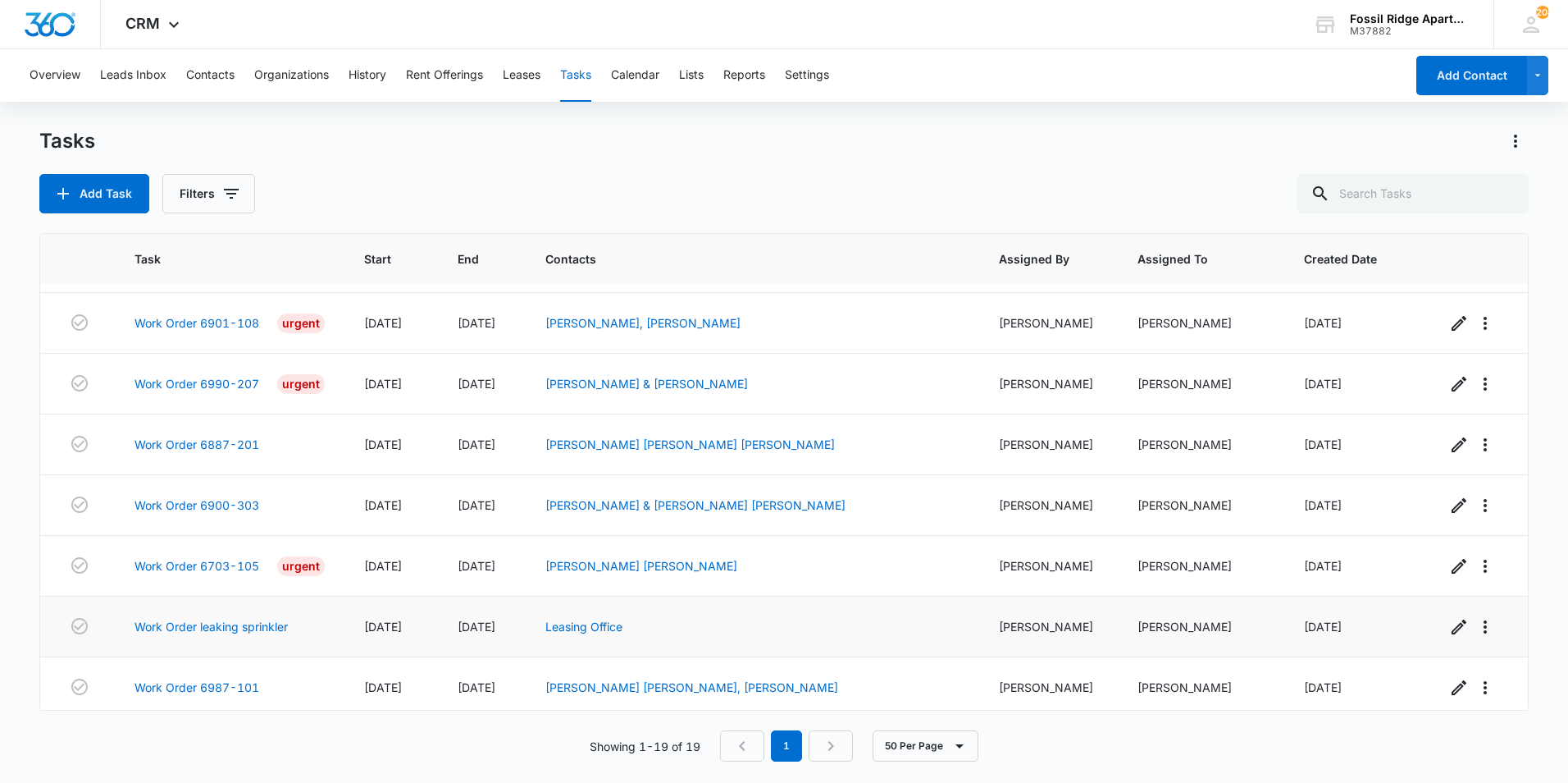
scroll to position [735, 0]
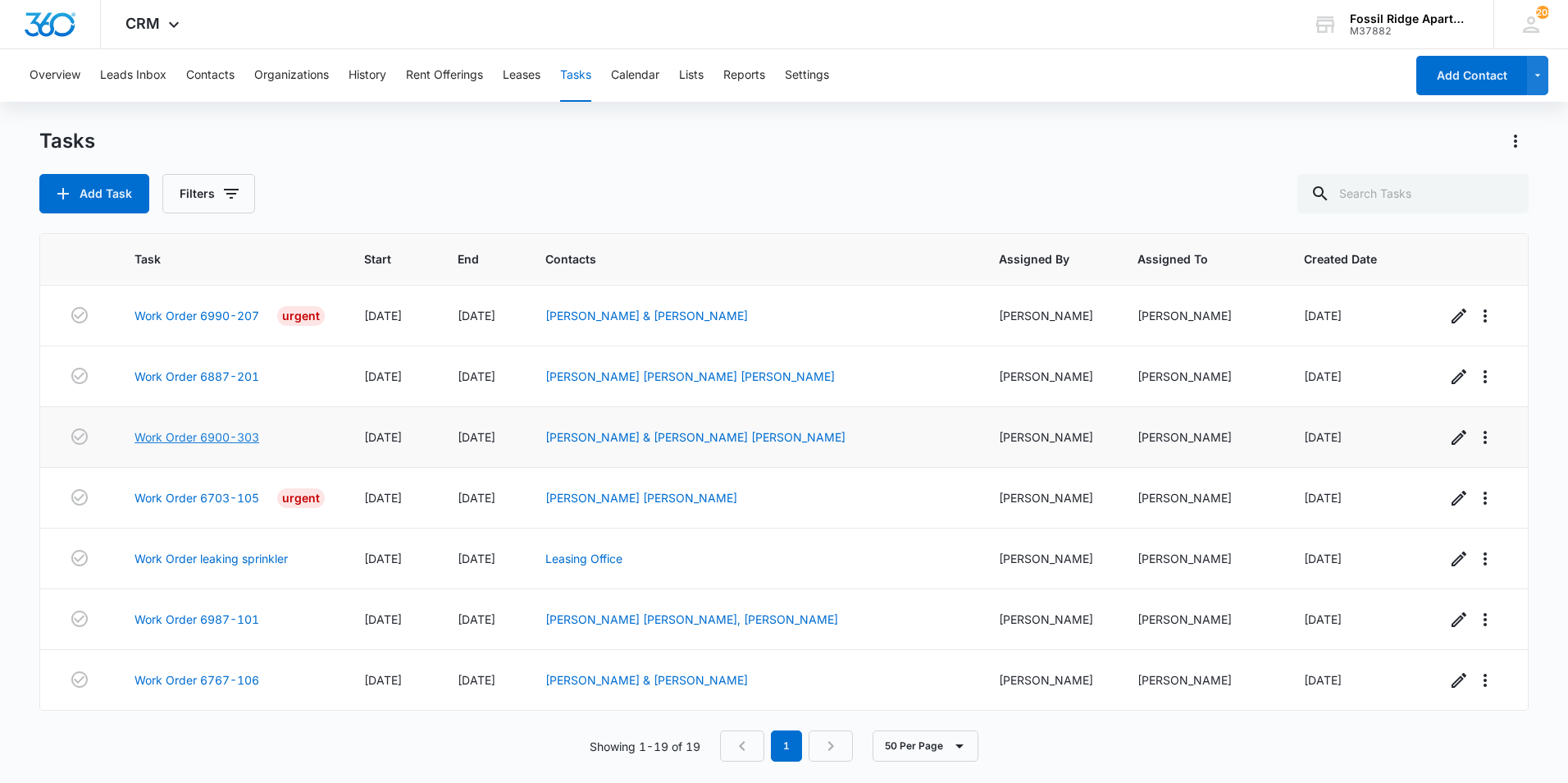
click at [248, 436] on link "Work Order 6900-303" at bounding box center [197, 436] width 125 height 17
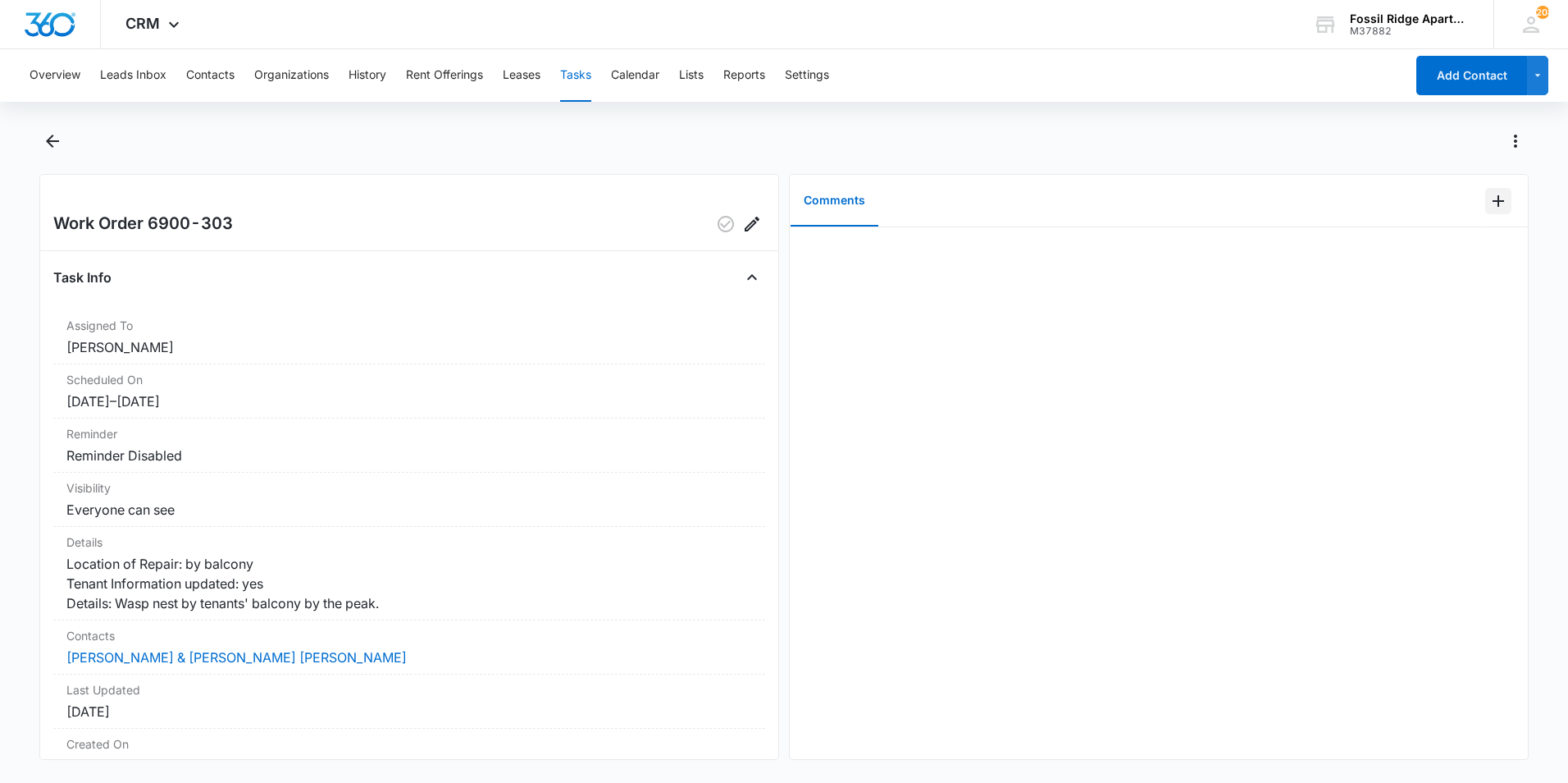
click at [1489, 192] on icon "Add Comment" at bounding box center [1499, 201] width 20 height 20
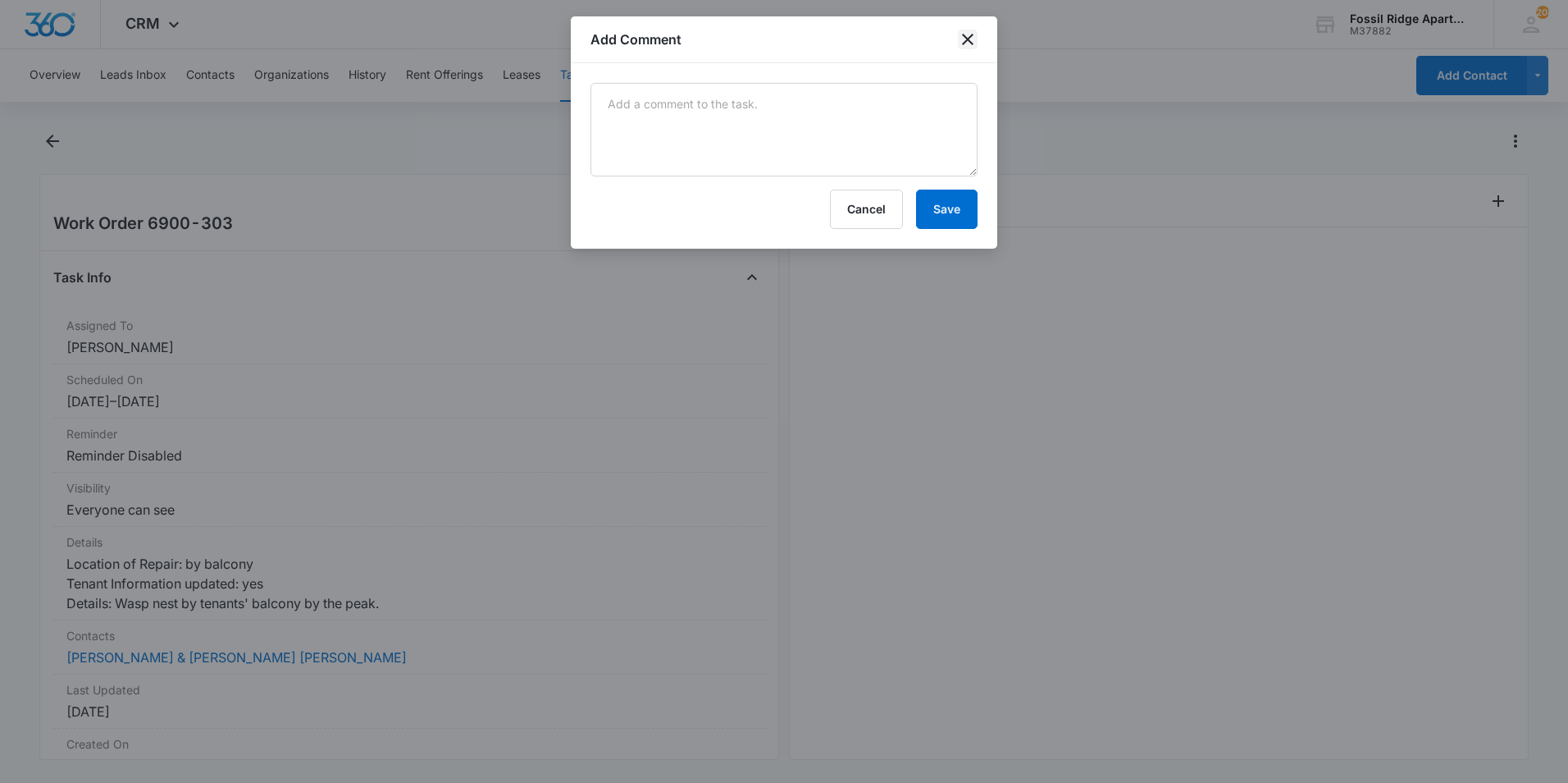
click at [971, 37] on icon "close" at bounding box center [968, 39] width 20 height 20
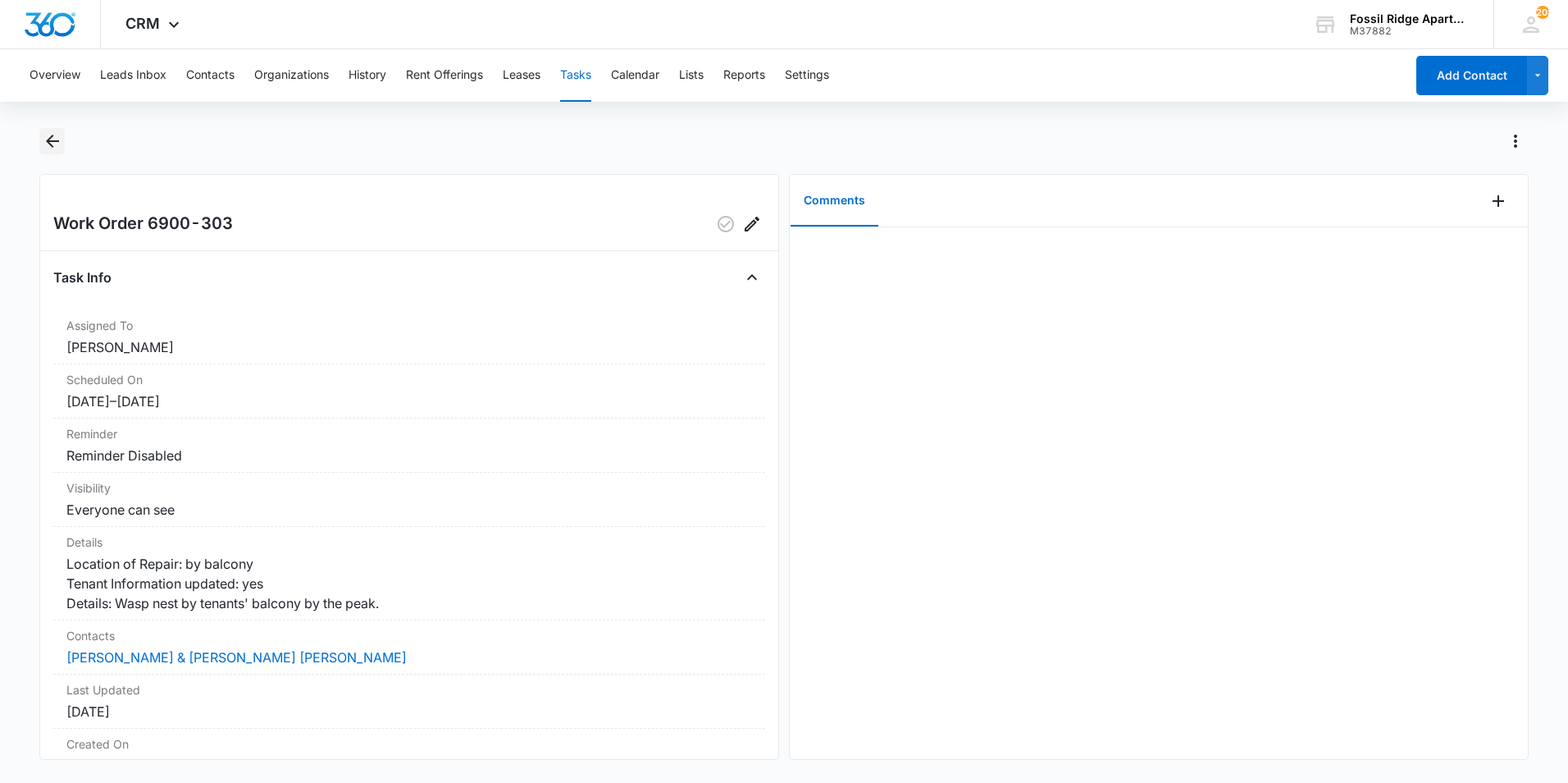
click at [57, 143] on icon "Back" at bounding box center [53, 141] width 20 height 20
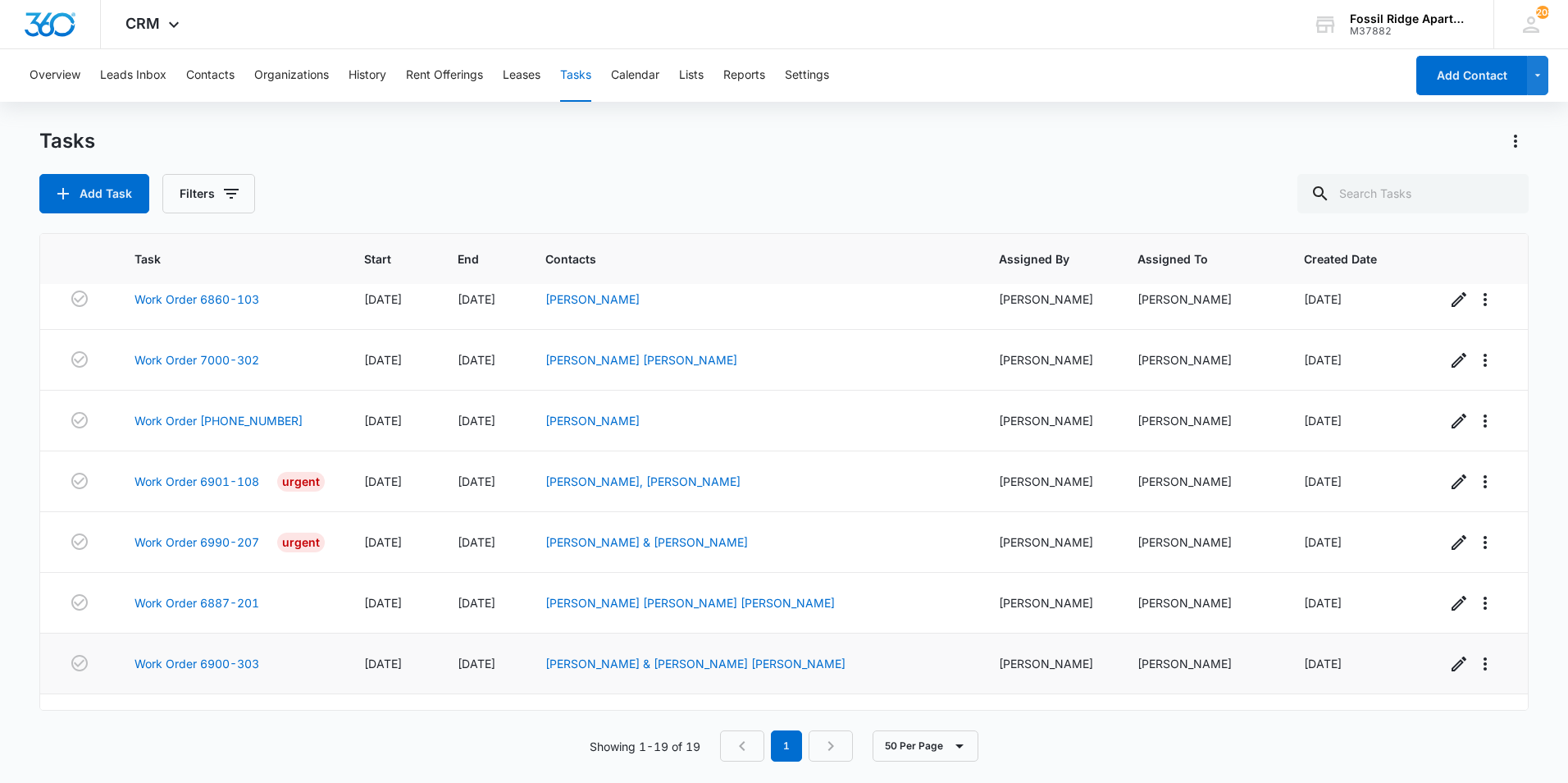
scroll to position [735, 0]
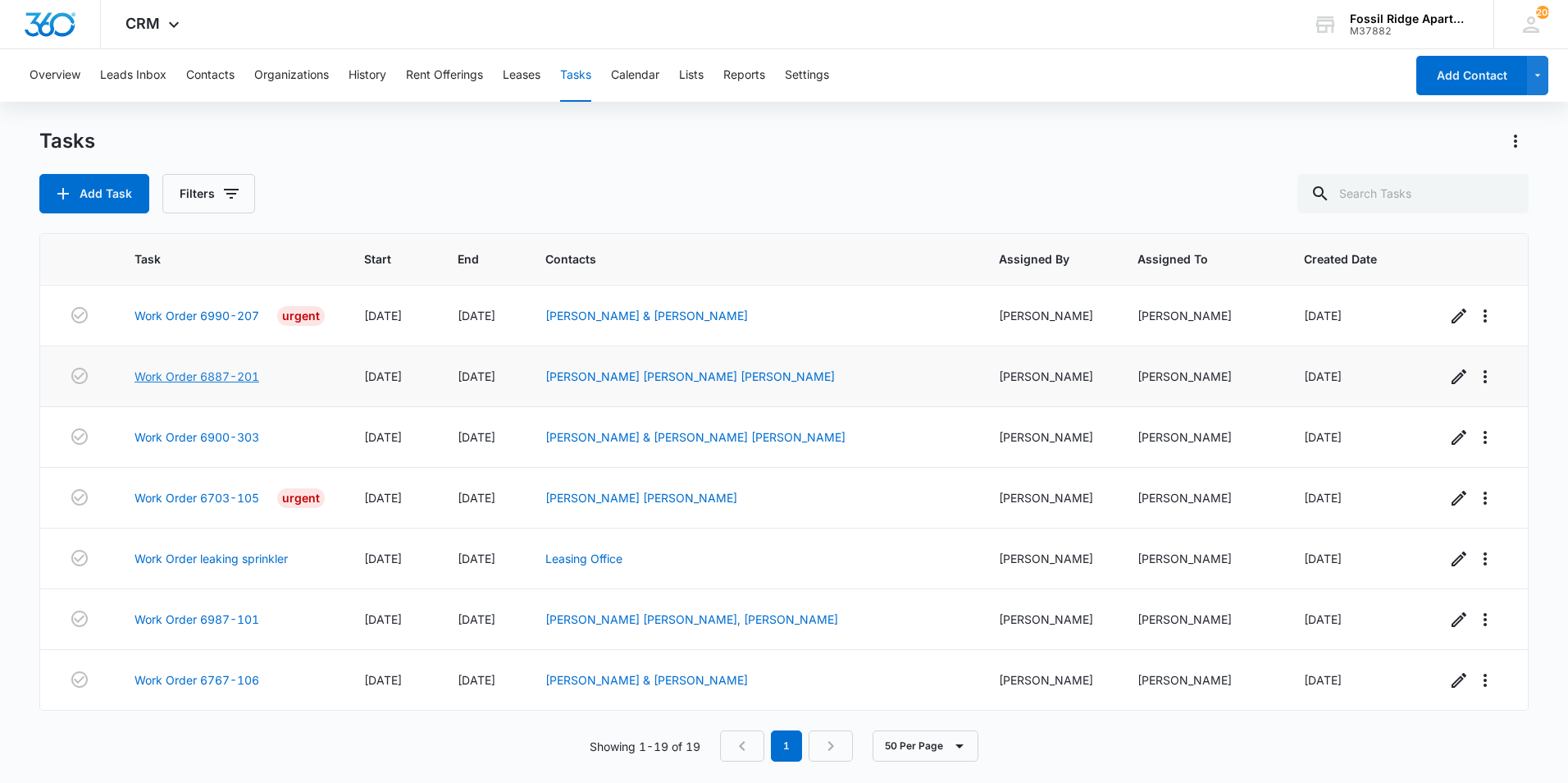
click at [251, 370] on link "Work Order 6887-201" at bounding box center [197, 376] width 125 height 17
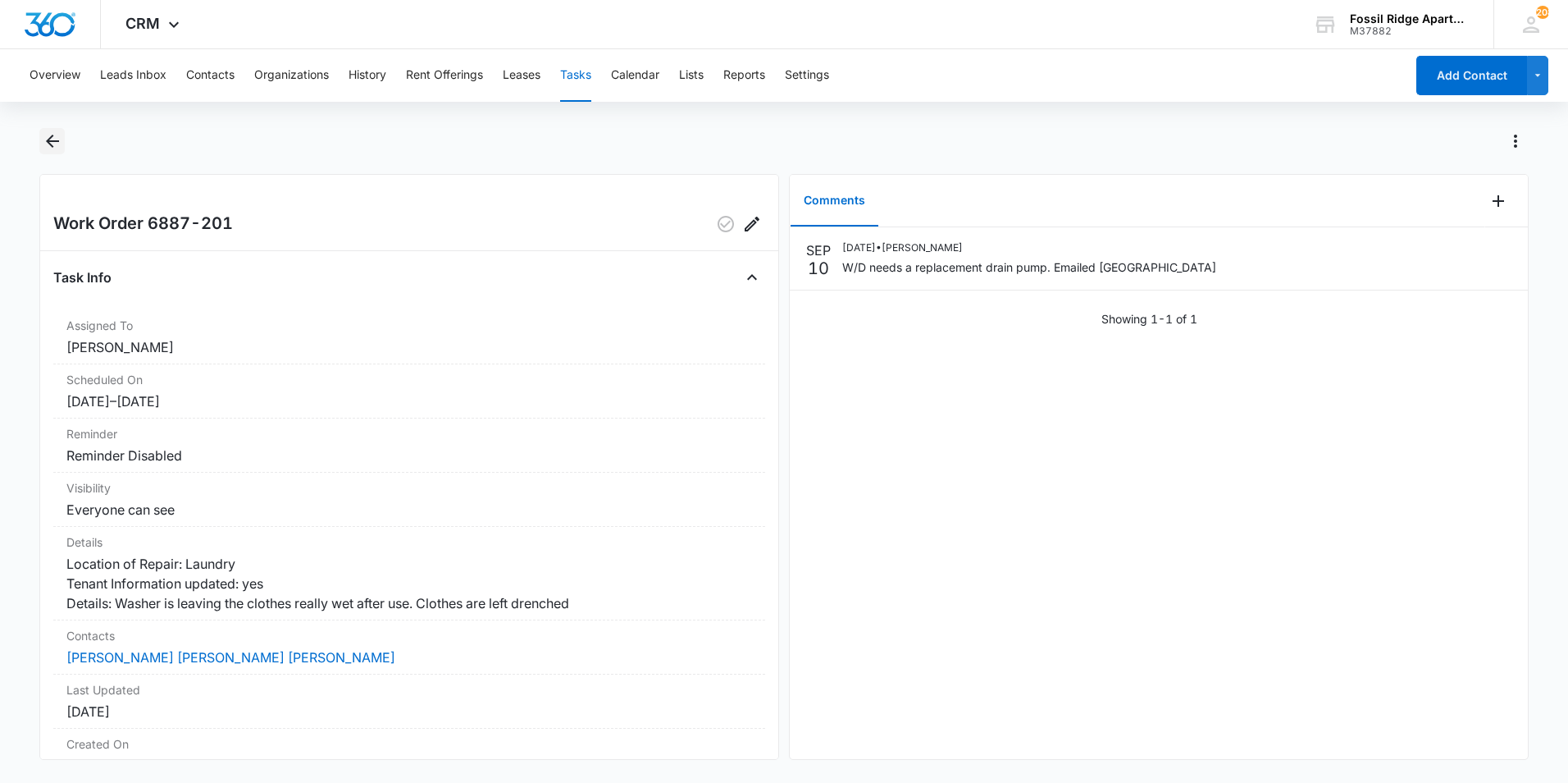
click at [44, 141] on icon "Back" at bounding box center [53, 141] width 20 height 20
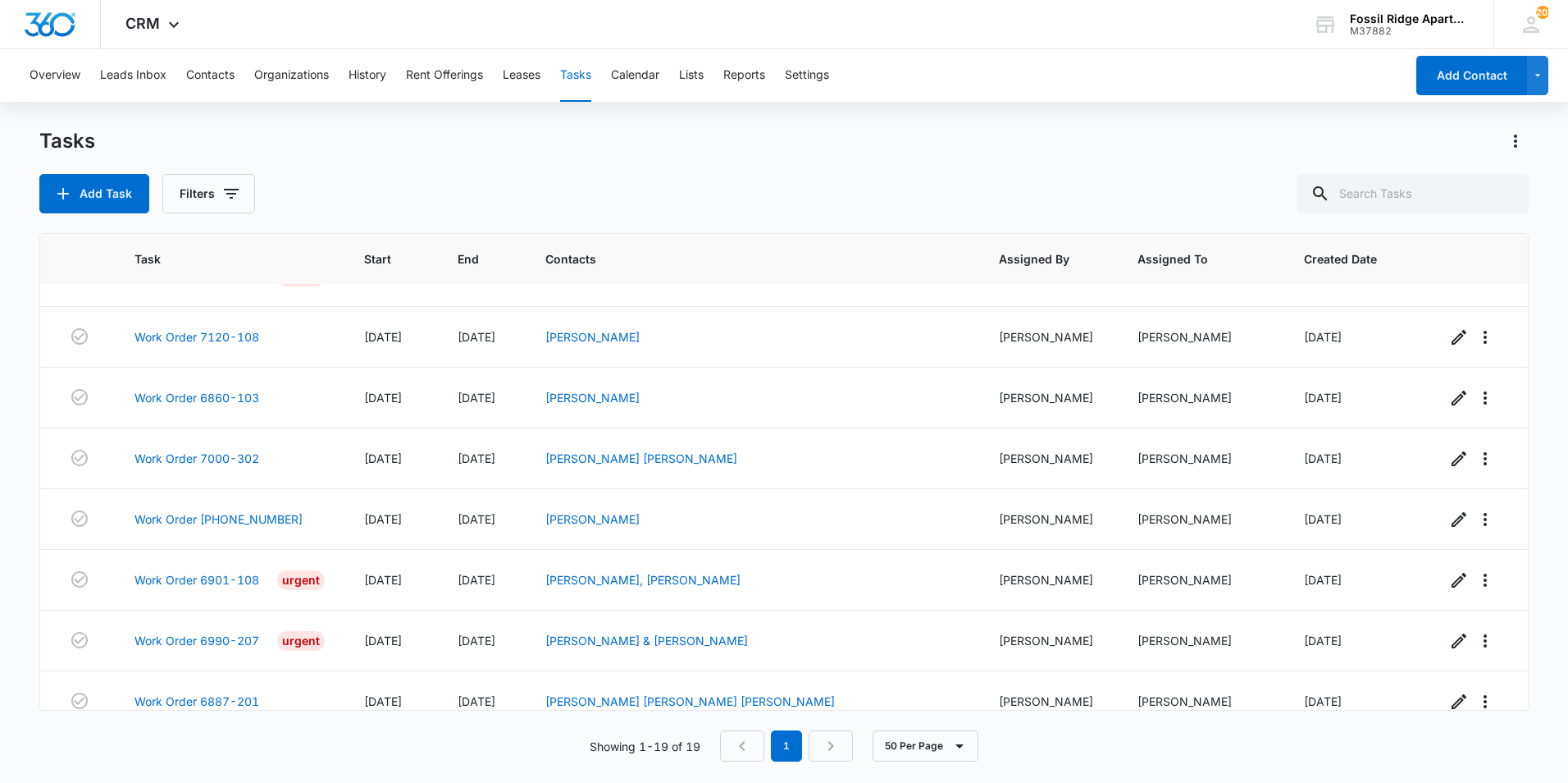
scroll to position [735, 0]
